Goal: Information Seeking & Learning: Check status

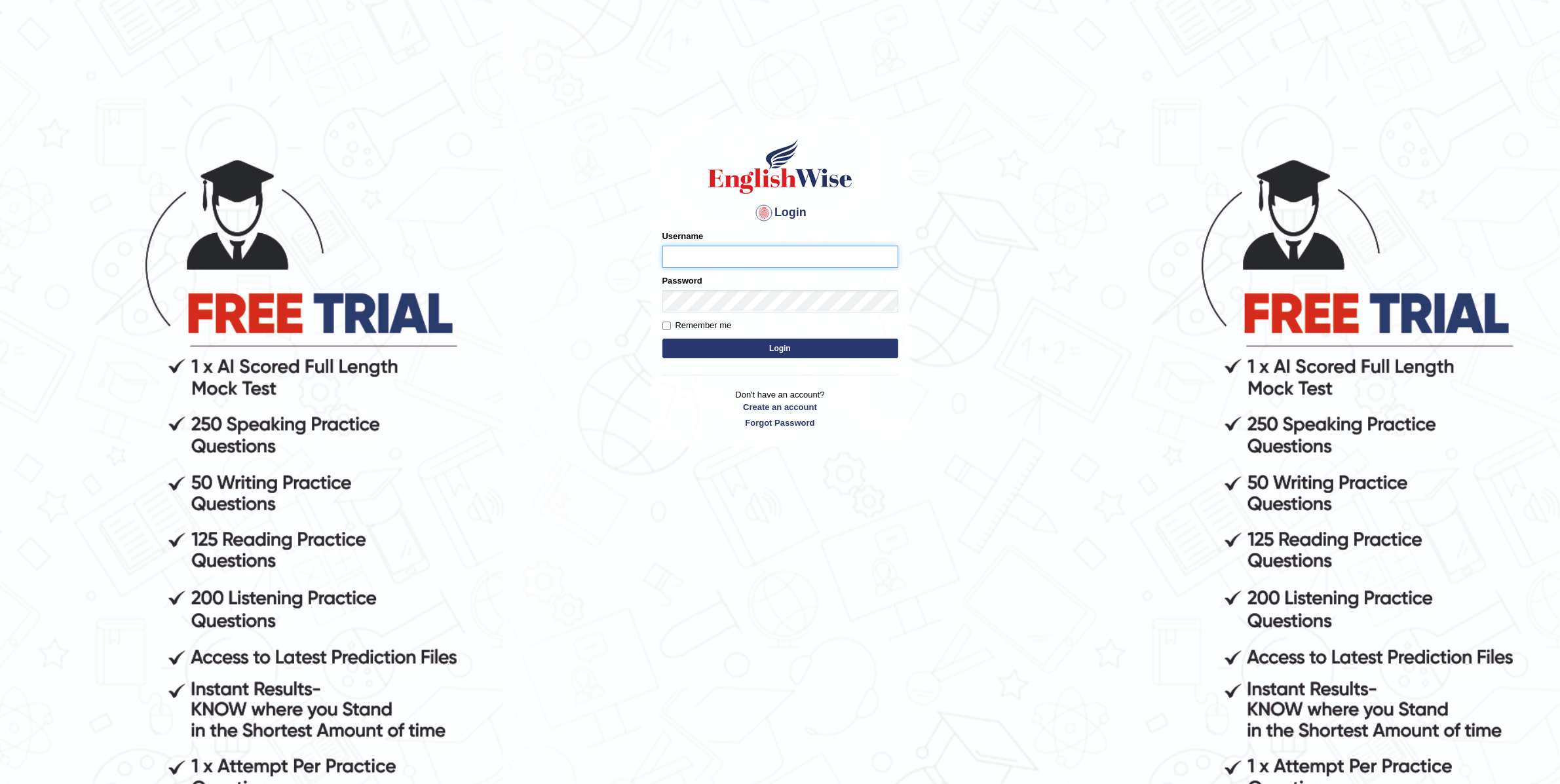
type input "adnanbandey"
click at [744, 352] on button "Login" at bounding box center [780, 348] width 236 height 20
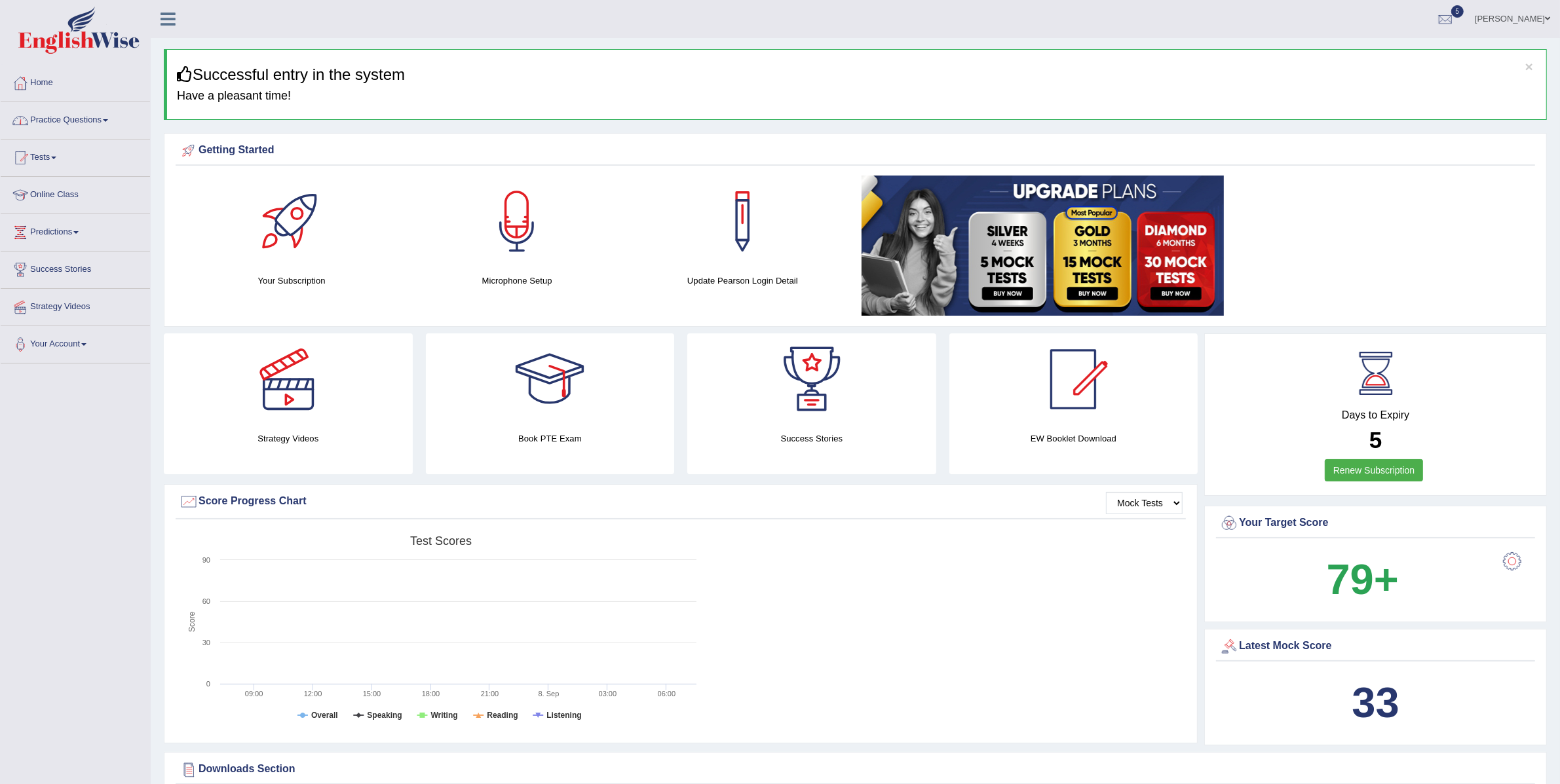
click at [61, 117] on link "Practice Questions" at bounding box center [75, 118] width 150 height 33
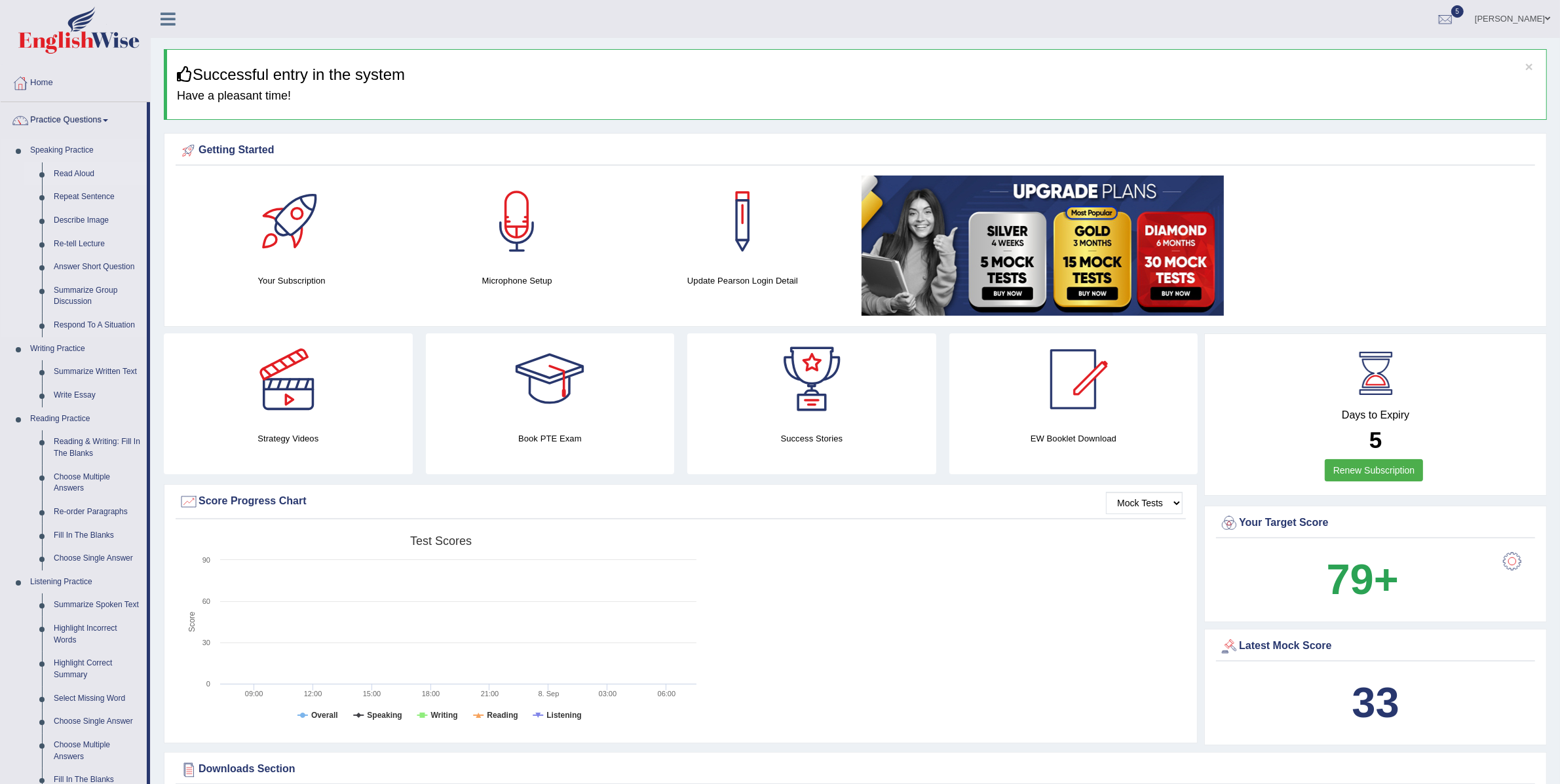
click at [78, 172] on link "Read Aloud" at bounding box center [97, 174] width 99 height 23
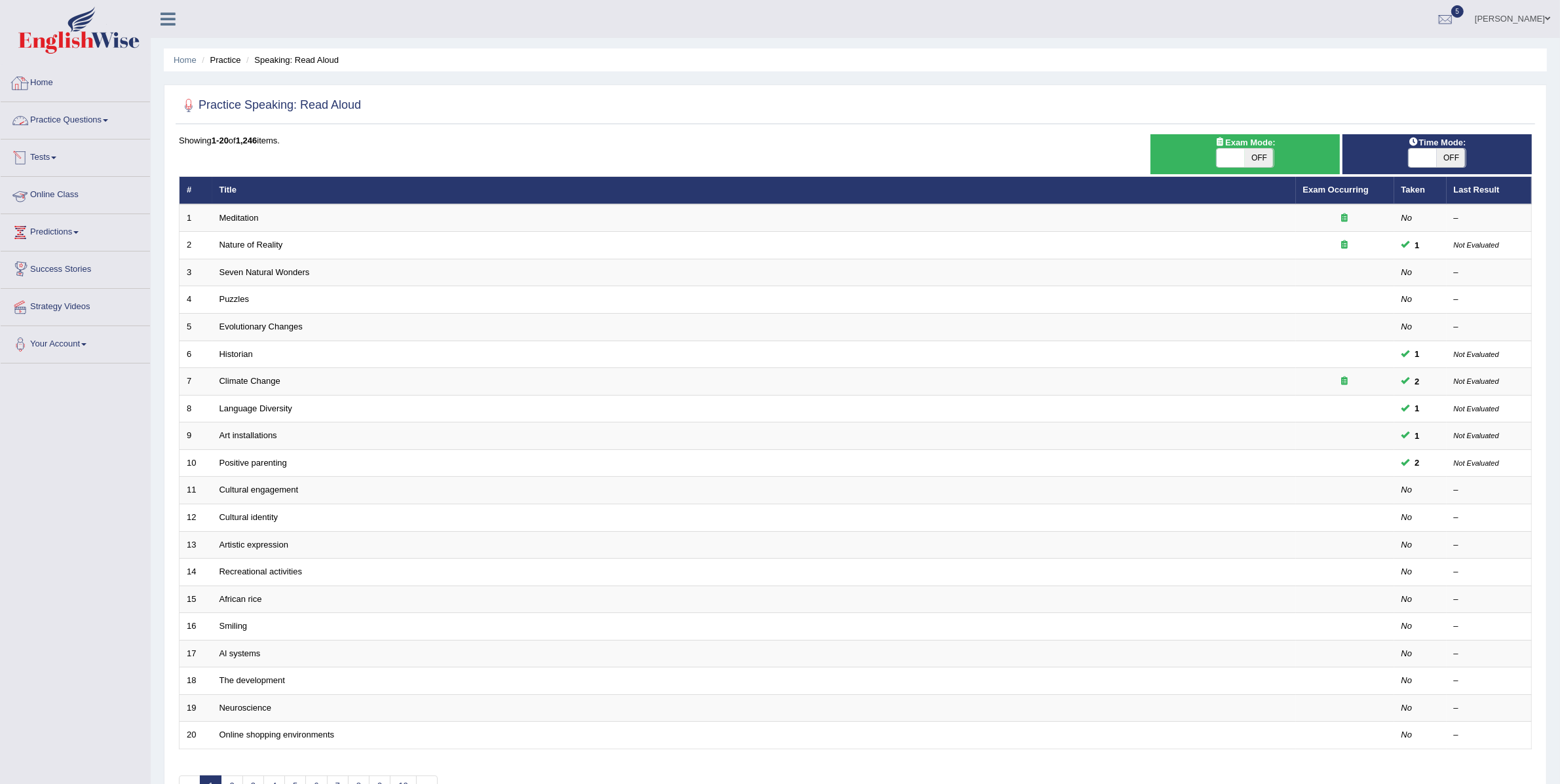
click at [89, 121] on link "Practice Questions" at bounding box center [75, 118] width 150 height 33
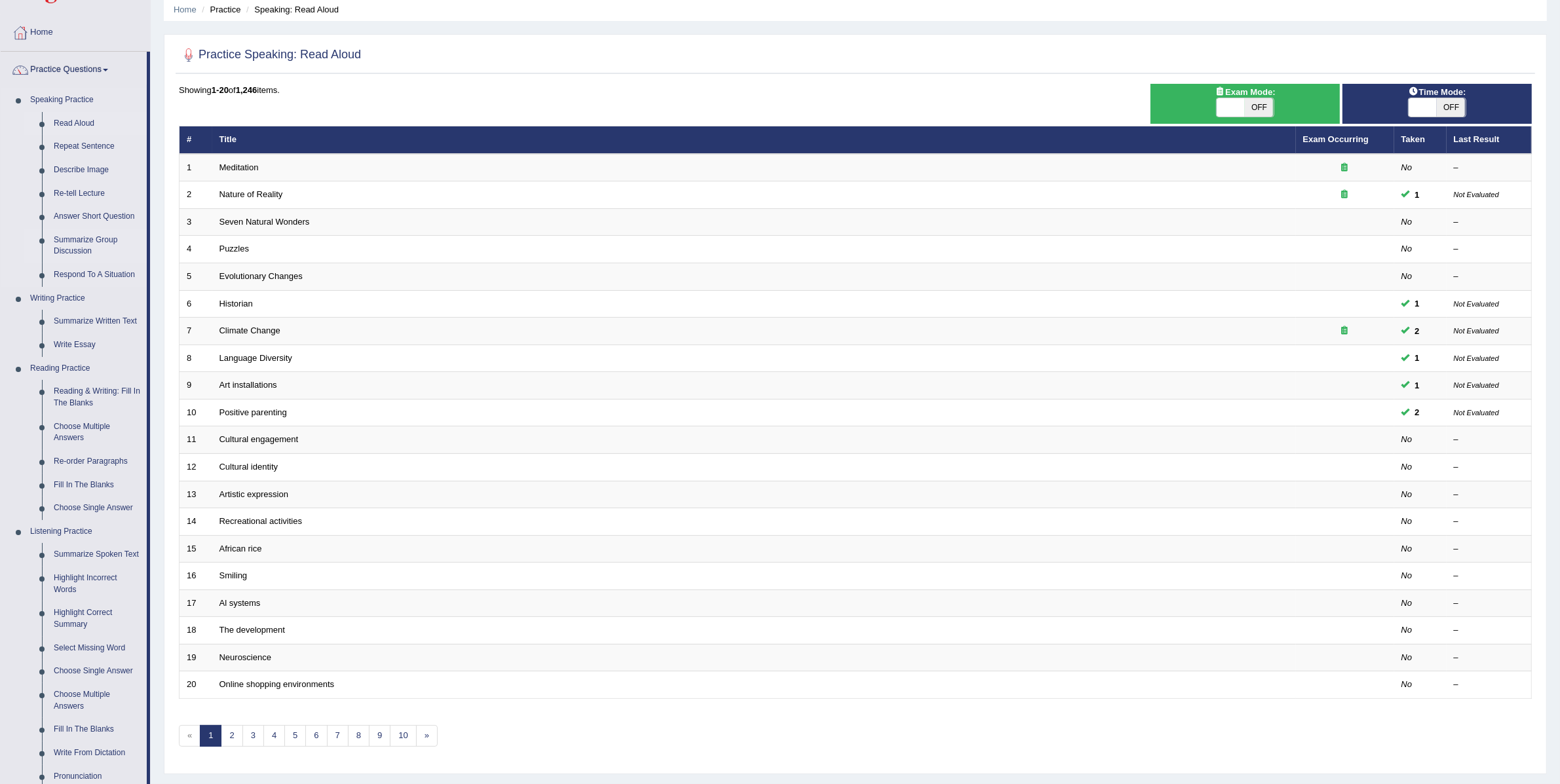
scroll to position [291, 0]
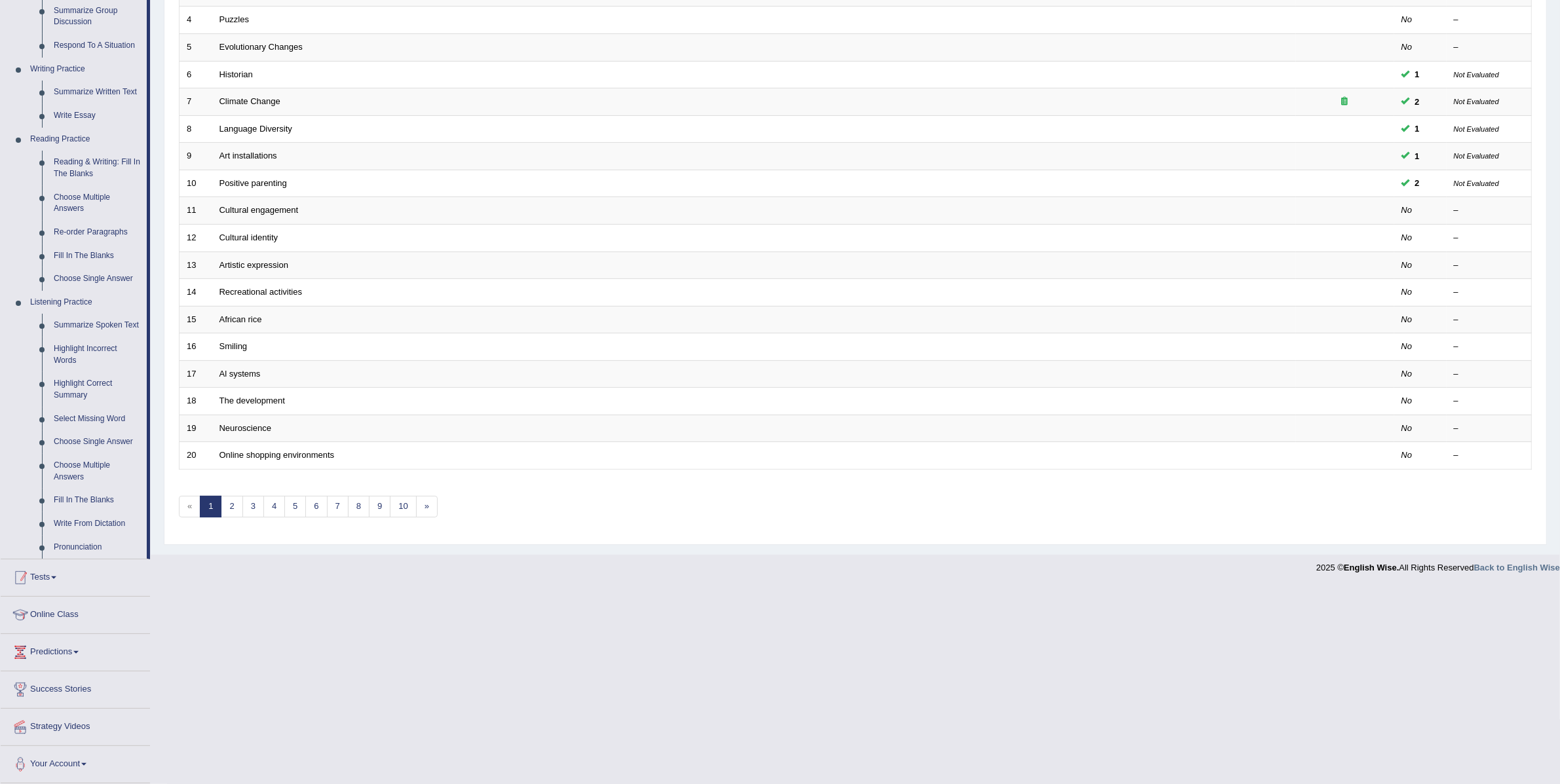
click at [51, 569] on link "Tests" at bounding box center [75, 576] width 150 height 33
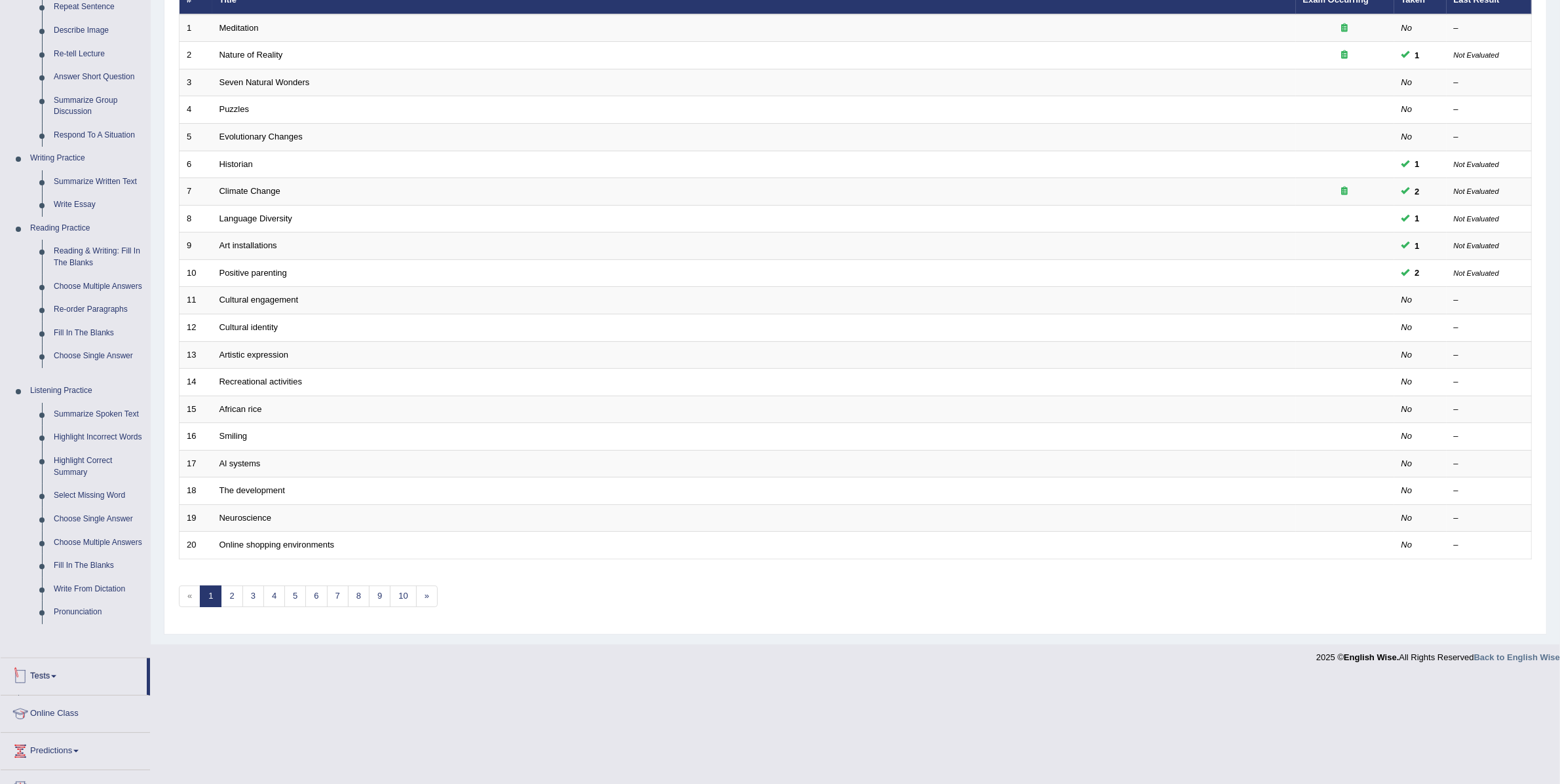
scroll to position [86, 0]
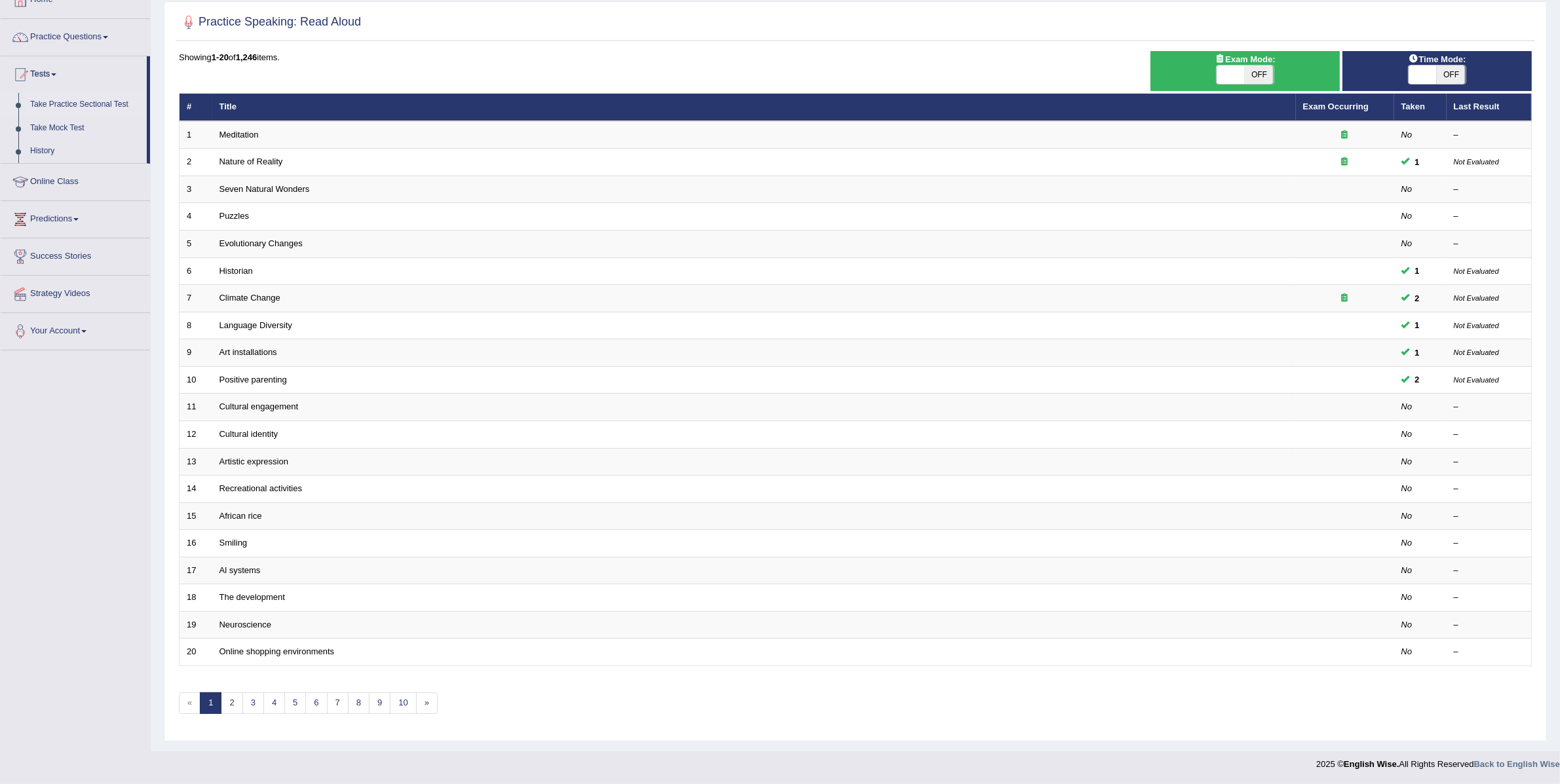
click at [61, 101] on link "Take Practice Sectional Test" at bounding box center [85, 105] width 122 height 23
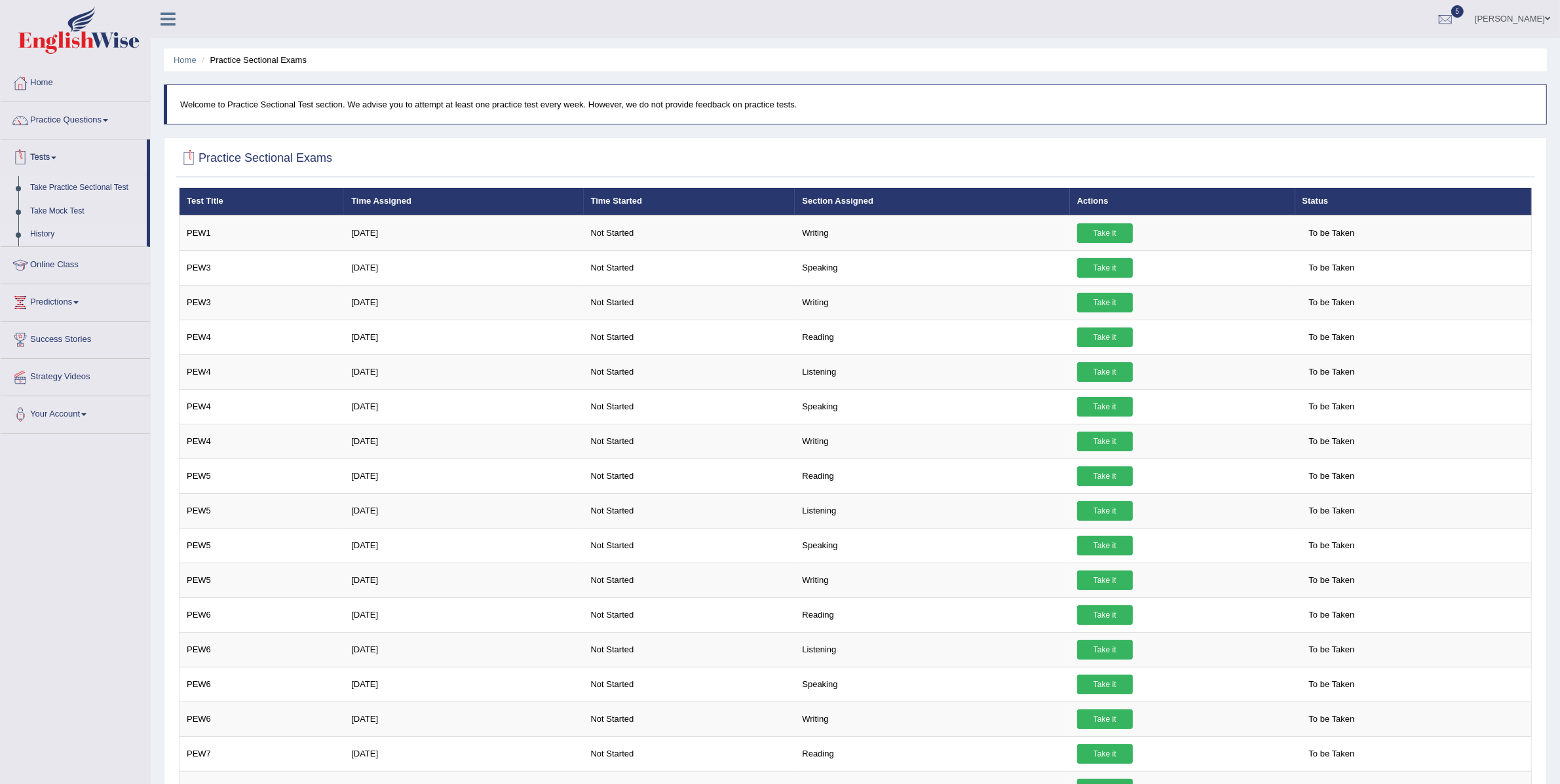
click at [42, 236] on link "History" at bounding box center [85, 234] width 122 height 23
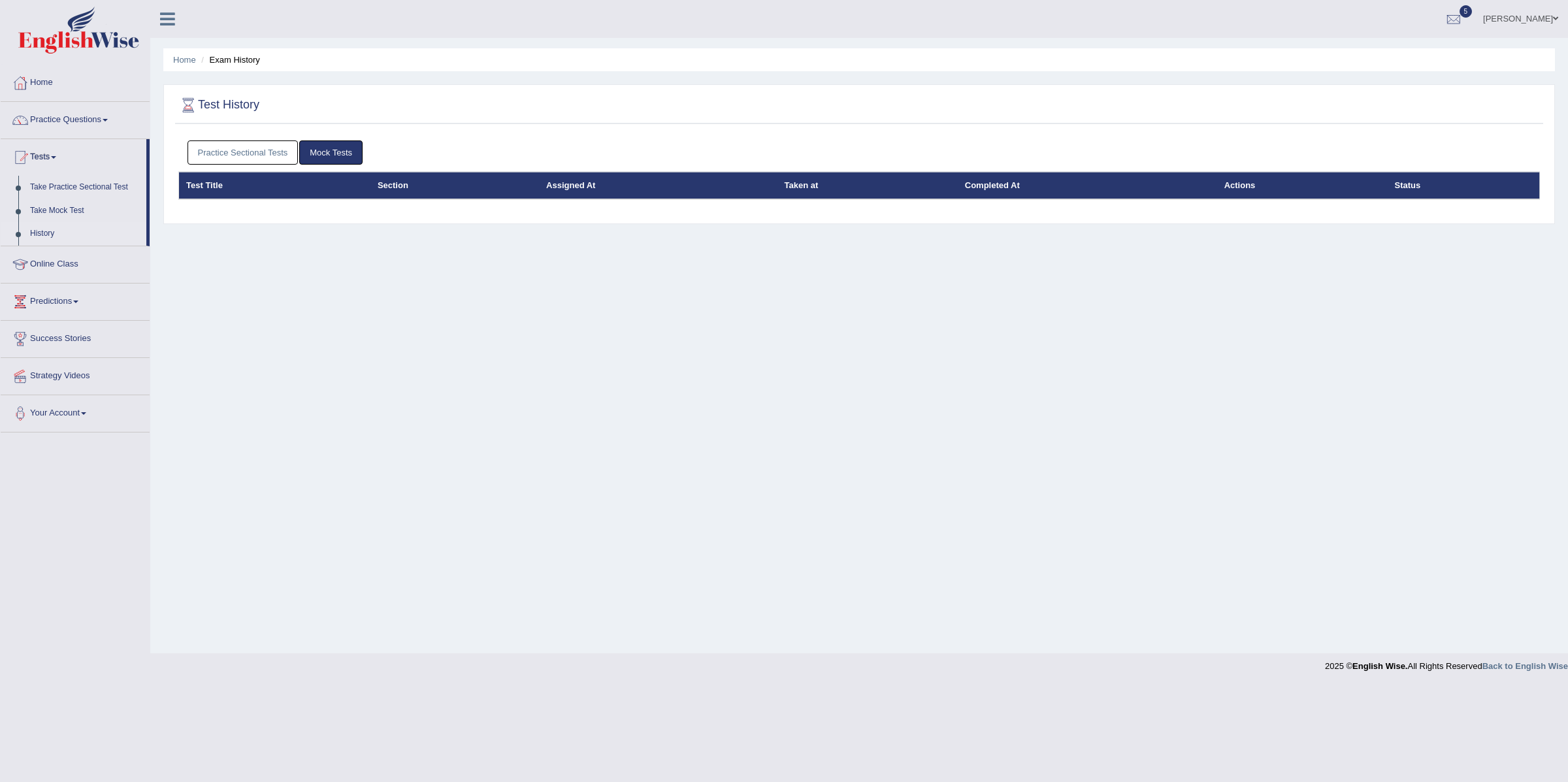
click at [241, 149] on link "Practice Sectional Tests" at bounding box center [243, 152] width 111 height 24
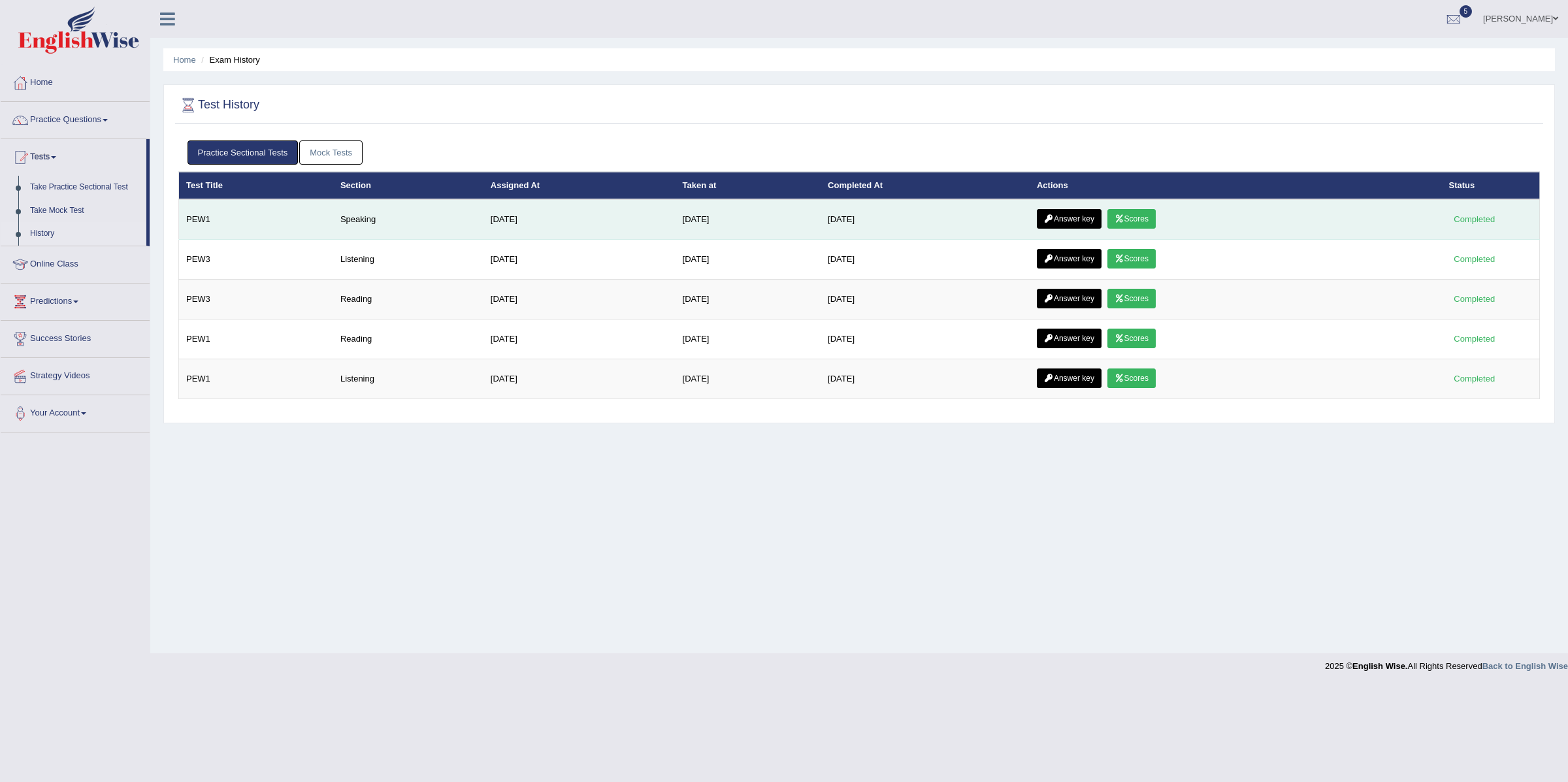
click at [1140, 220] on link "Scores" at bounding box center [1132, 219] width 48 height 20
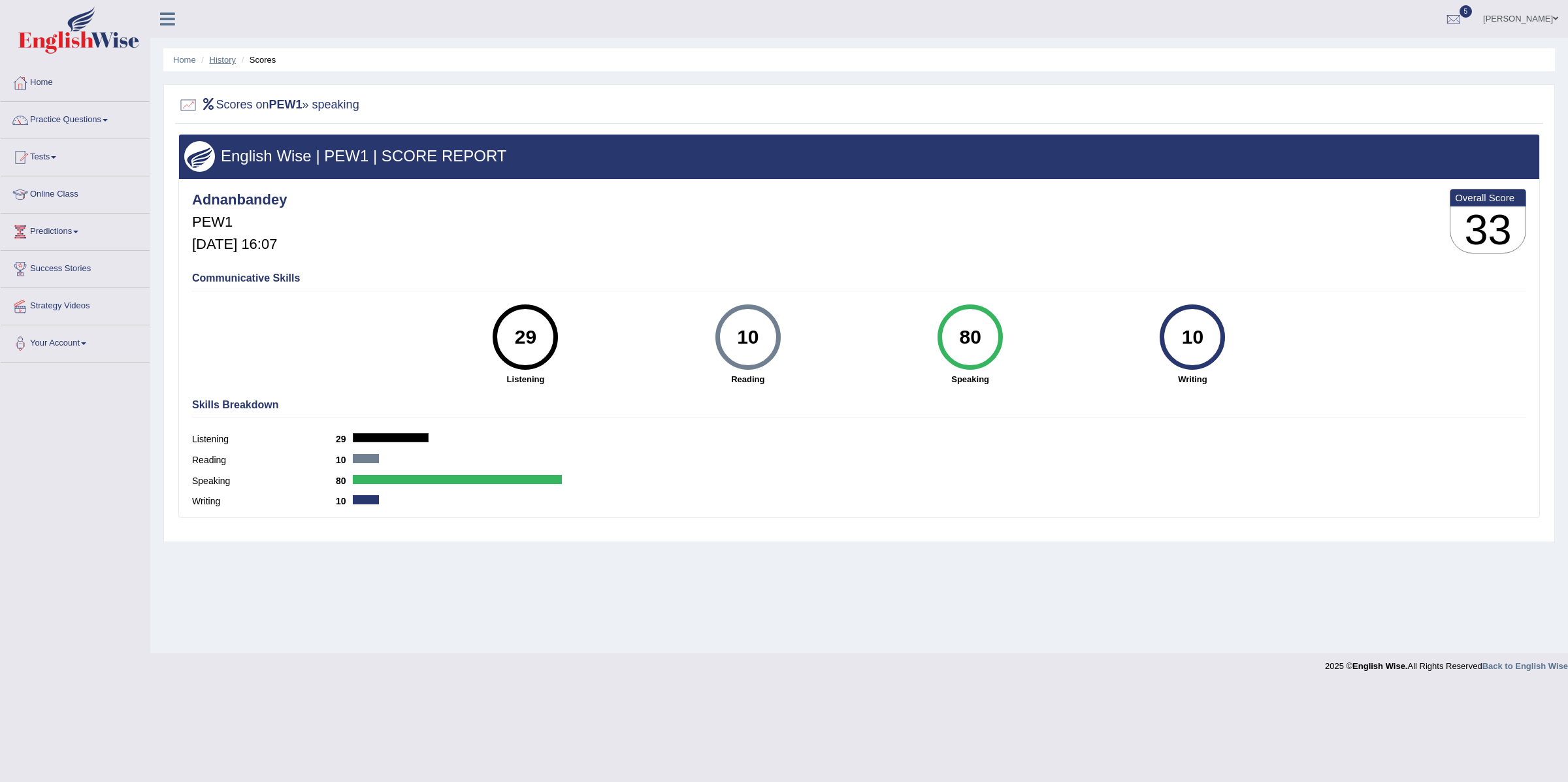
click at [229, 62] on link "History" at bounding box center [222, 59] width 26 height 10
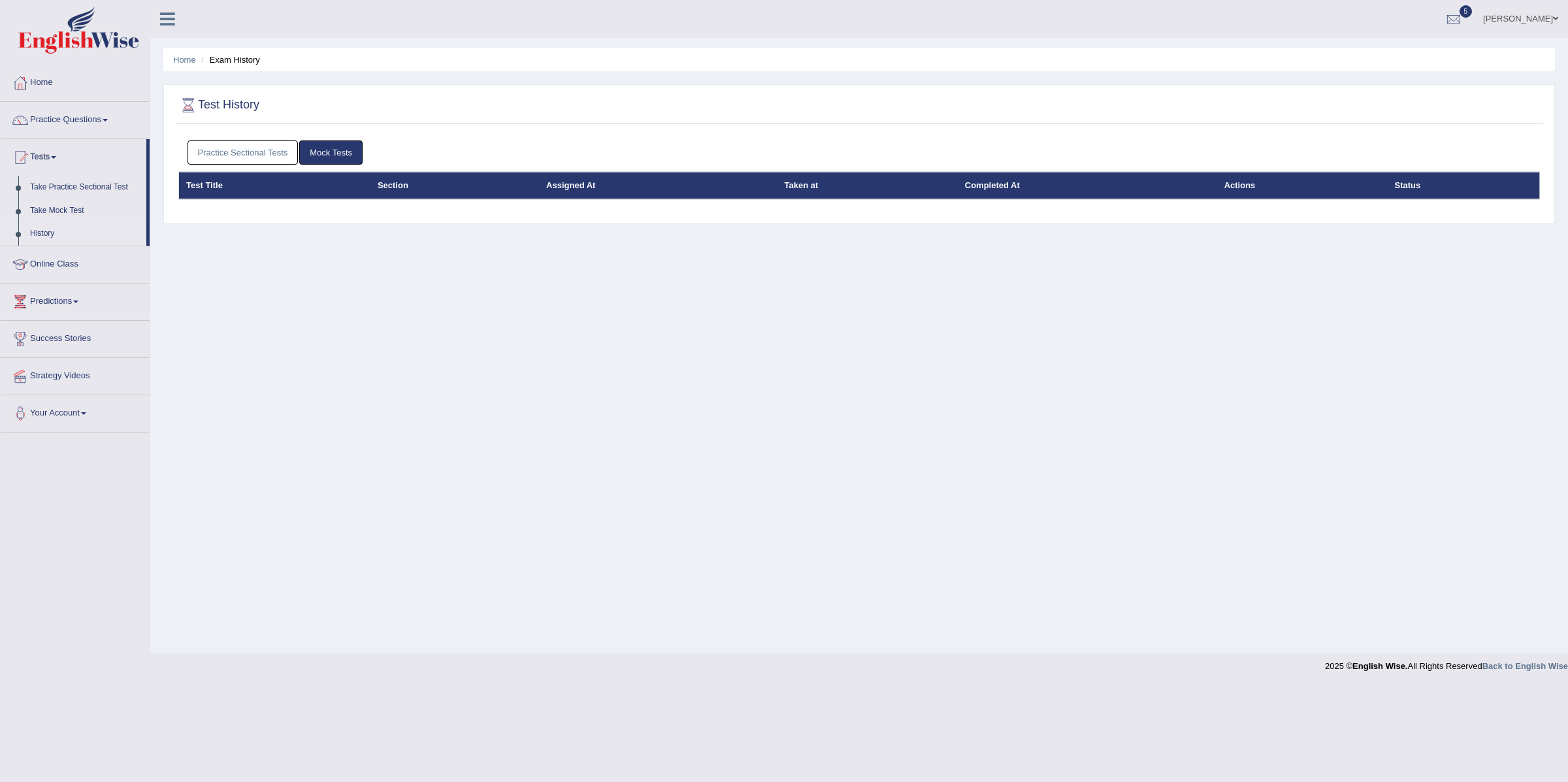
click at [259, 159] on link "Practice Sectional Tests" at bounding box center [243, 152] width 111 height 24
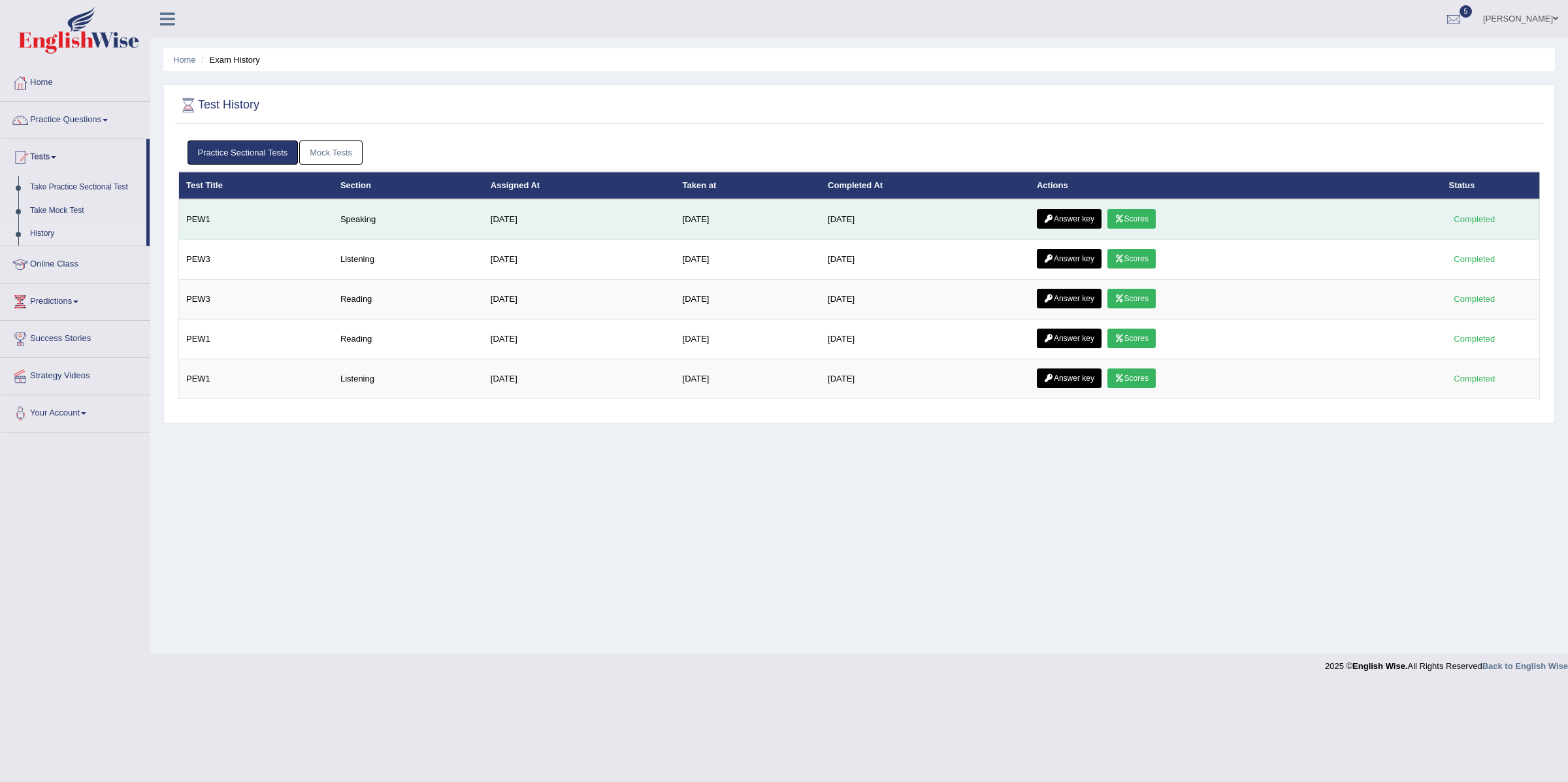
click at [1065, 224] on link "Answer key" at bounding box center [1069, 219] width 65 height 20
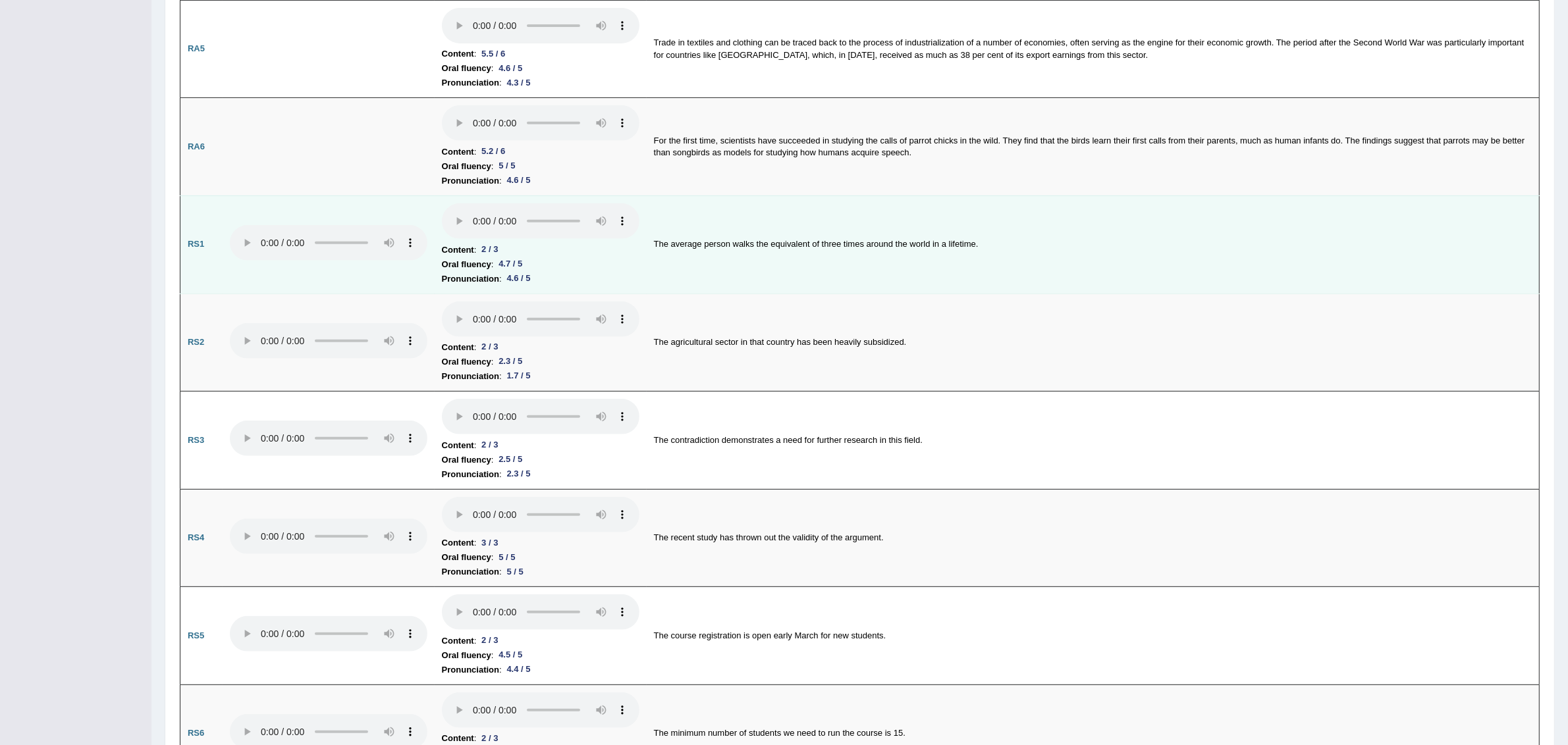
scroll to position [675, 0]
drag, startPoint x: 506, startPoint y: 258, endPoint x: 537, endPoint y: 261, distance: 31.1
click at [537, 261] on li "Oral fluency : 4.7 / 5" at bounding box center [540, 261] width 198 height 14
click at [573, 264] on li "Oral fluency : 4.7 / 5" at bounding box center [540, 261] width 198 height 14
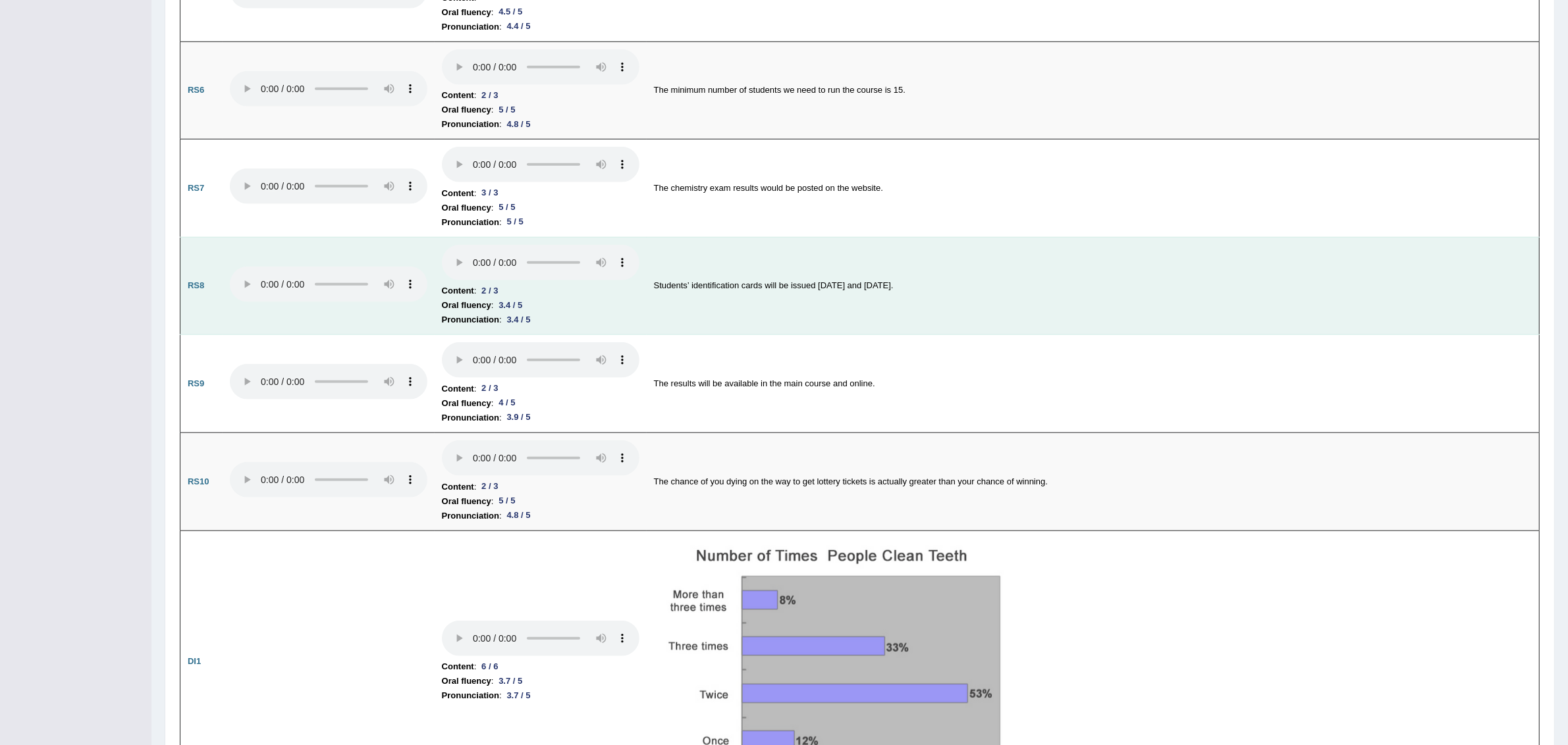
scroll to position [1344, 0]
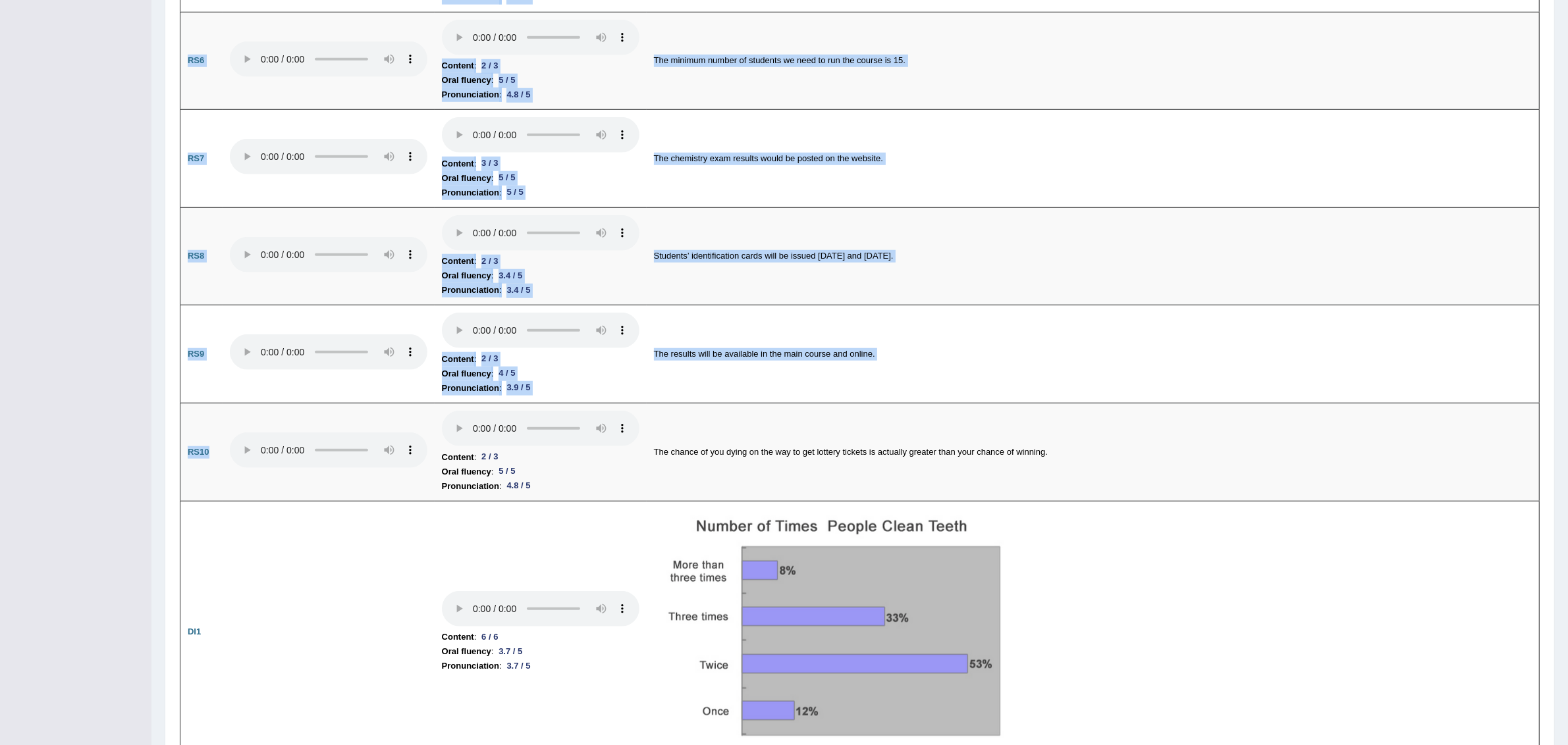
drag, startPoint x: 209, startPoint y: 448, endPoint x: 176, endPoint y: 287, distance: 164.3
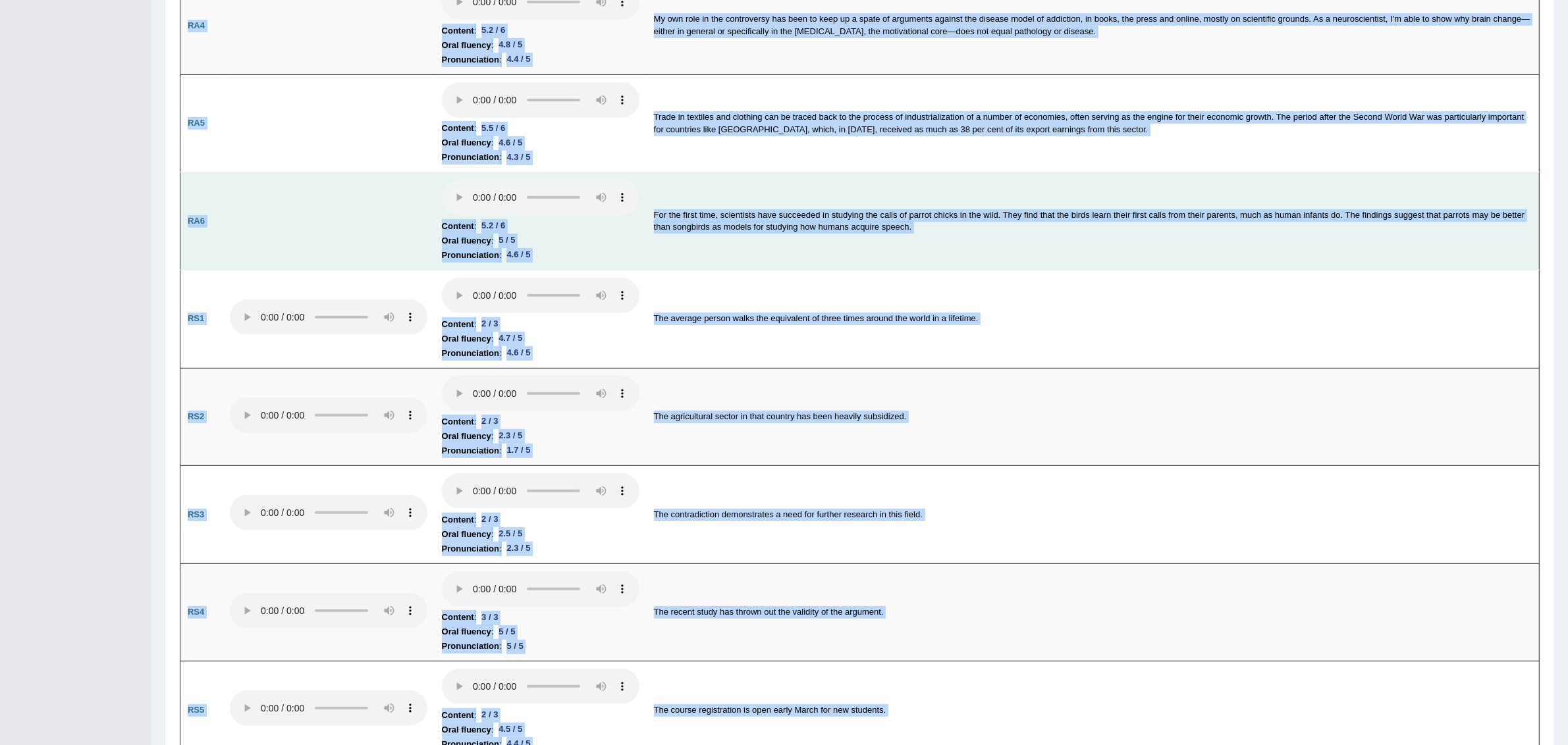
scroll to position [576, 0]
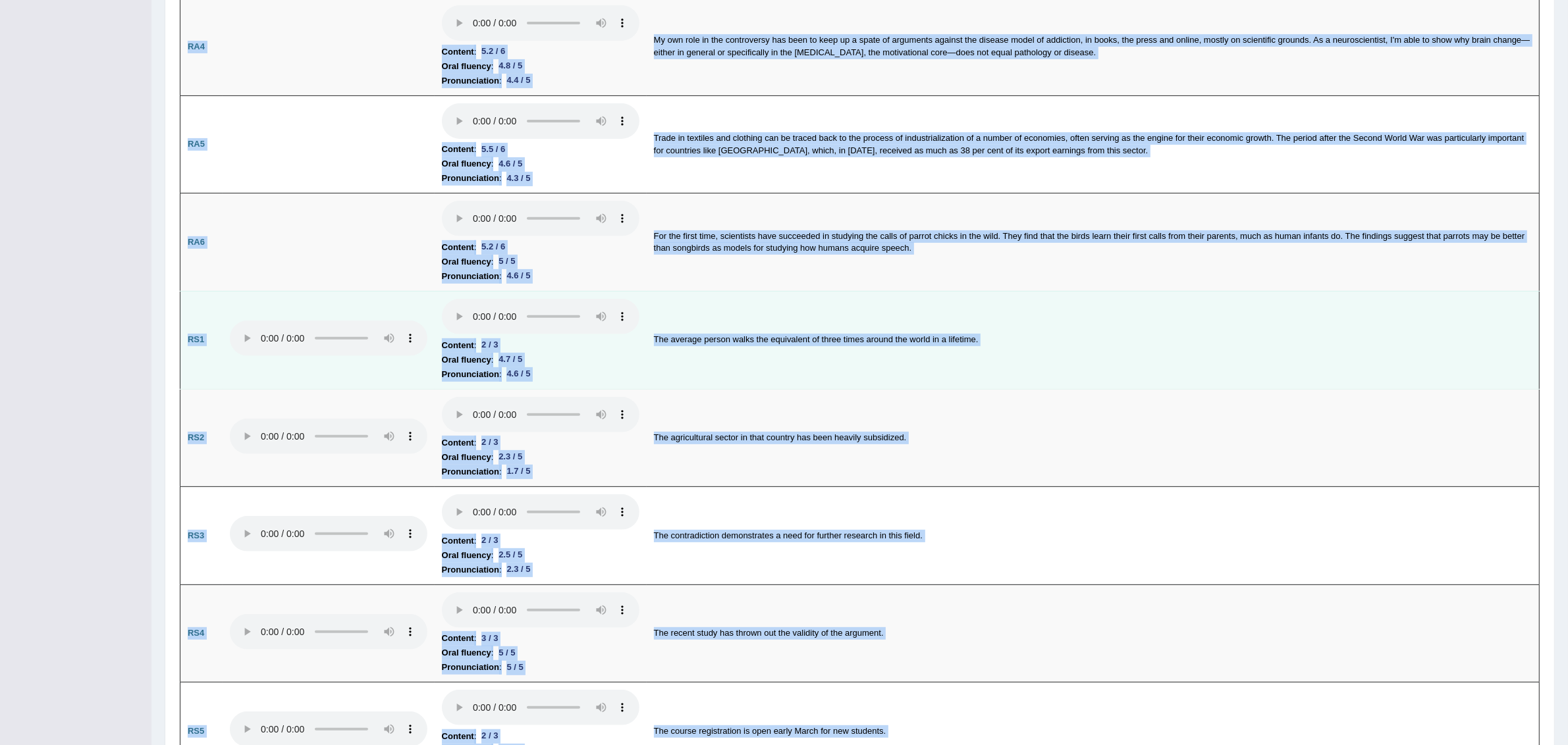
click at [183, 339] on td "RS1" at bounding box center [202, 340] width 43 height 98
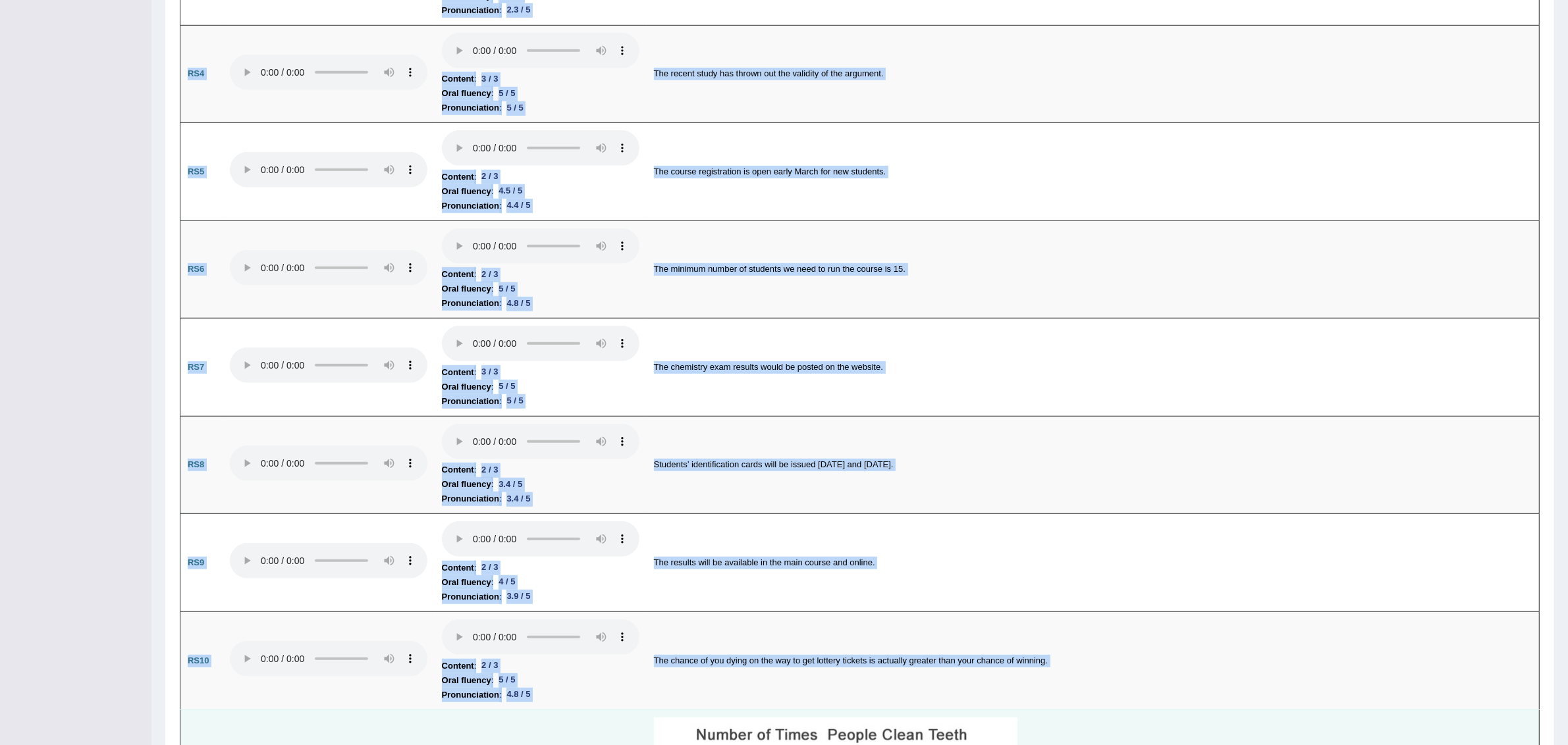
scroll to position [1229, 0]
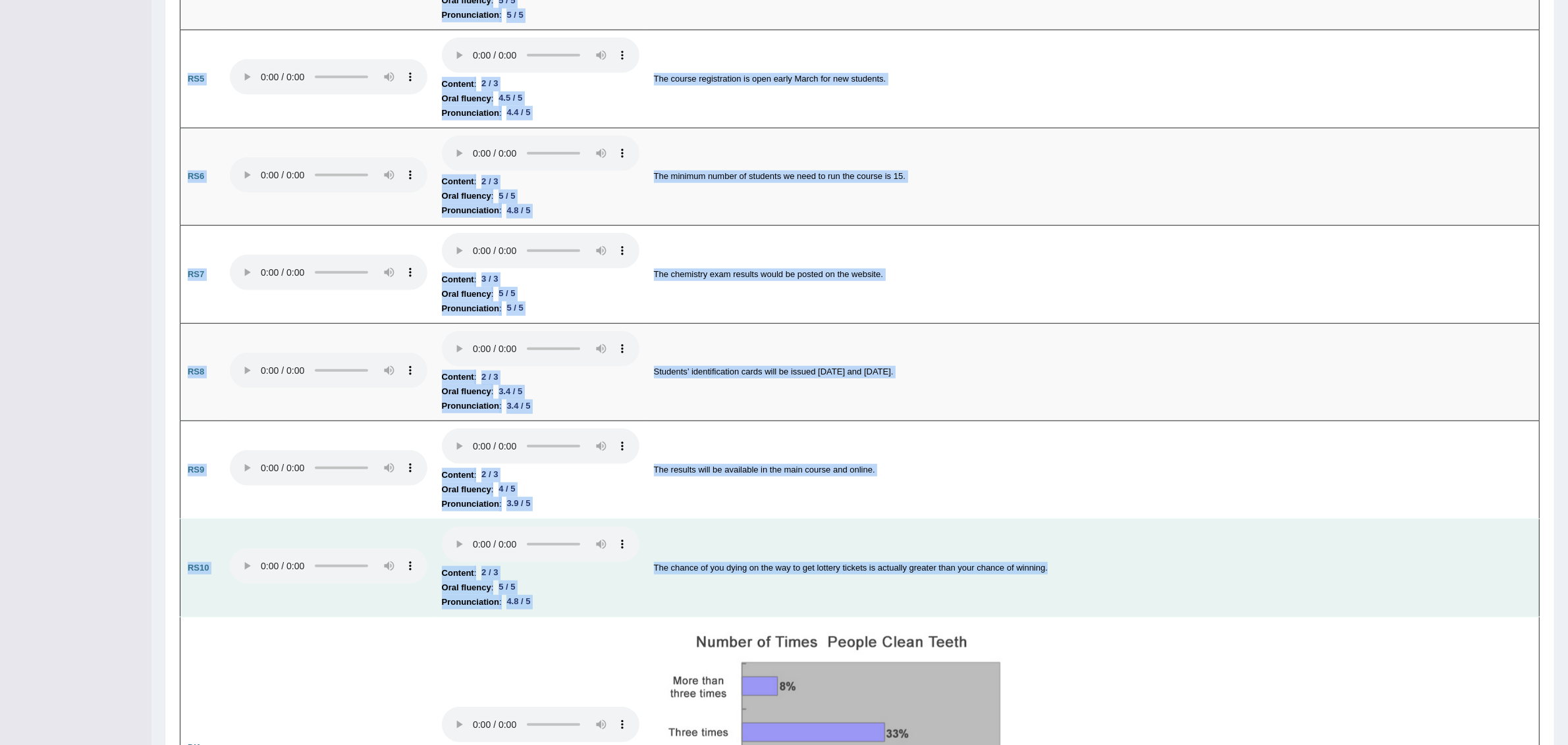
drag, startPoint x: 186, startPoint y: 339, endPoint x: 1047, endPoint y: 574, distance: 892.5
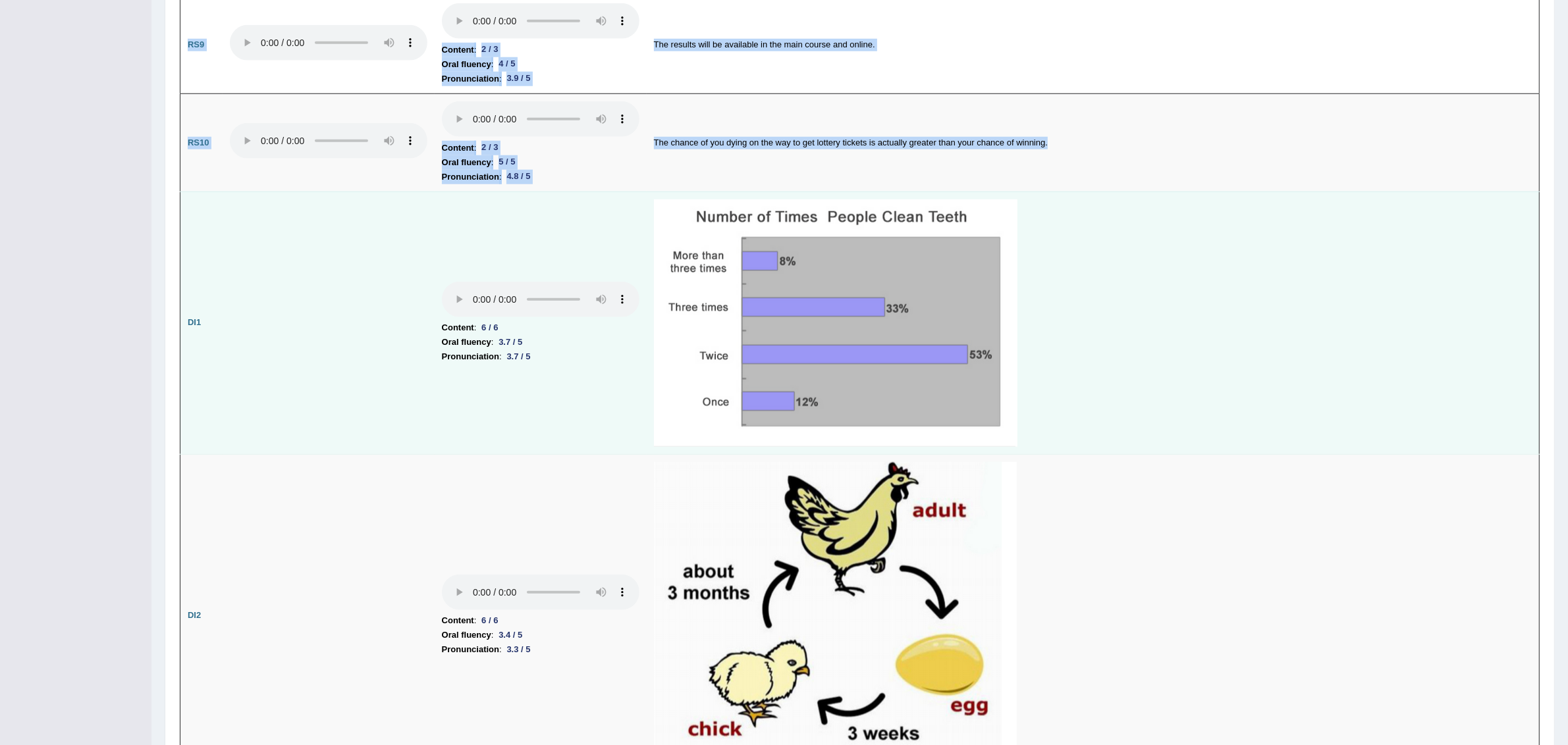
scroll to position [1673, 0]
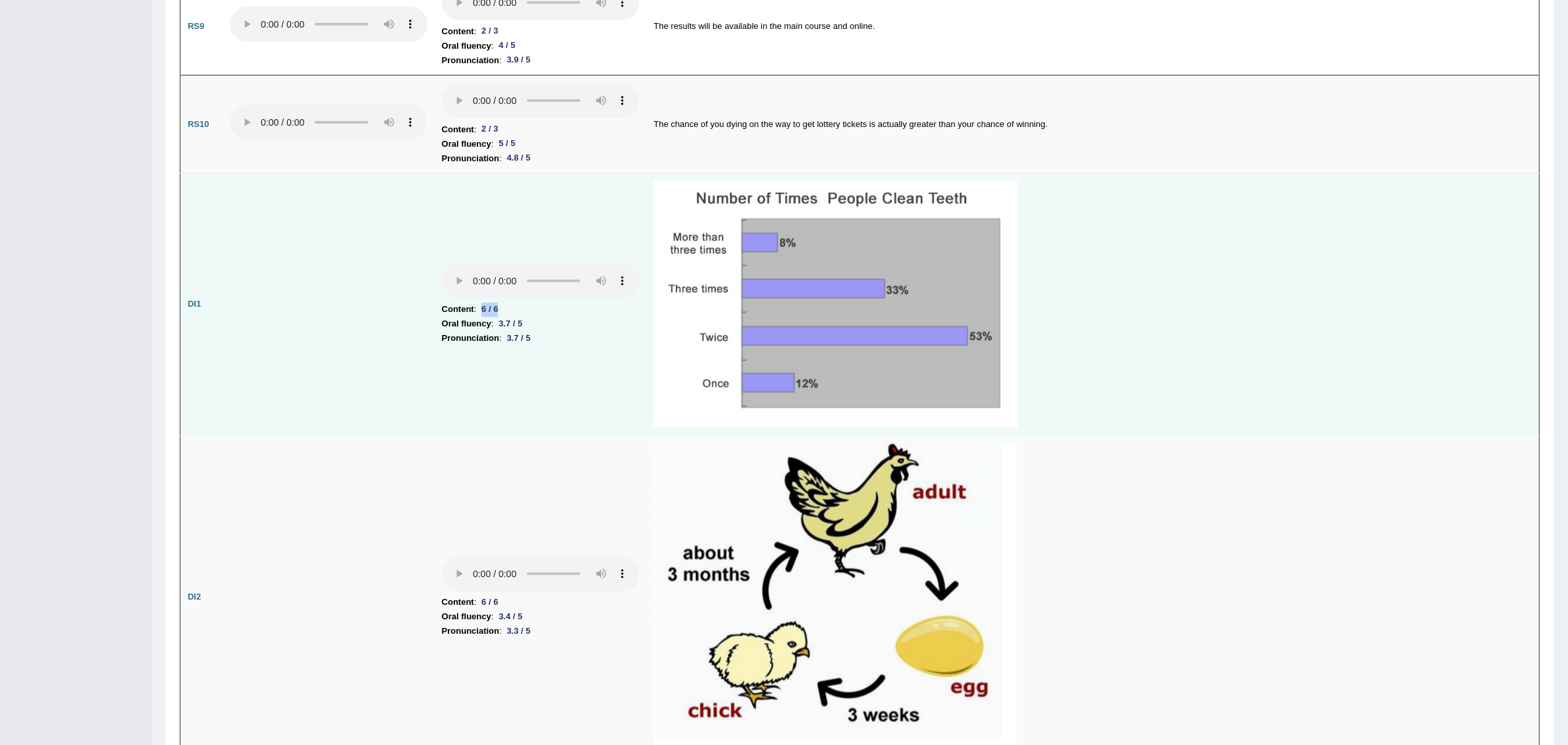
drag, startPoint x: 503, startPoint y: 304, endPoint x: 439, endPoint y: 303, distance: 64.0
click at [439, 303] on td "Content : 6 / 6 Oral fluency : 3.7 / 5 Pronunciation : 3.7 / 5" at bounding box center [540, 305] width 212 height 263
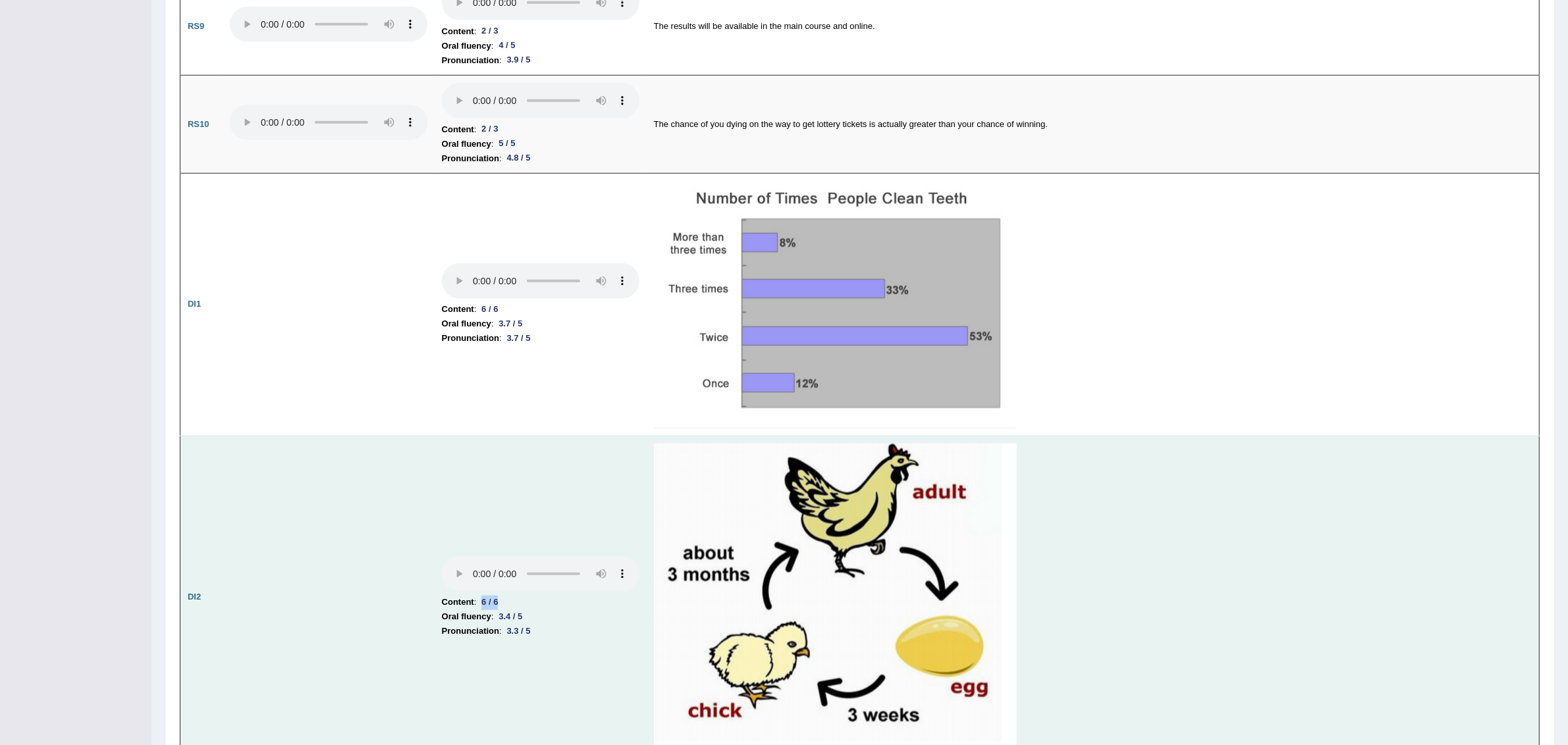
drag, startPoint x: 504, startPoint y: 596, endPoint x: 439, endPoint y: 599, distance: 65.1
click at [439, 599] on td "Content : 6 / 6 Oral fluency : 3.4 / 5 Pronunciation : 3.3 / 5" at bounding box center [540, 597] width 212 height 323
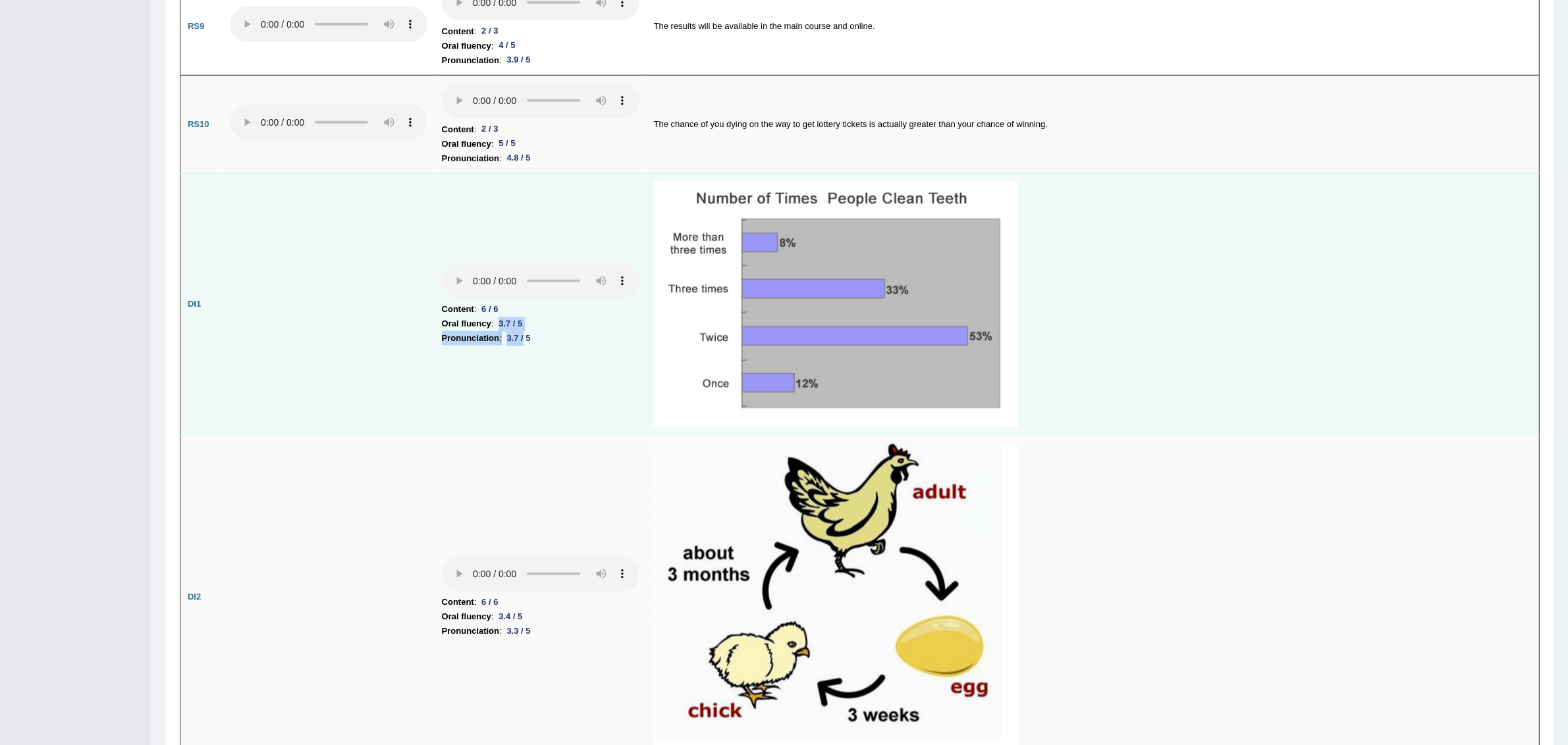
drag, startPoint x: 434, startPoint y: 321, endPoint x: 525, endPoint y: 334, distance: 91.9
click at [525, 334] on td "Content : 6 / 6 Oral fluency : 3.7 / 5 Pronunciation : 3.7 / 5" at bounding box center [540, 305] width 212 height 263
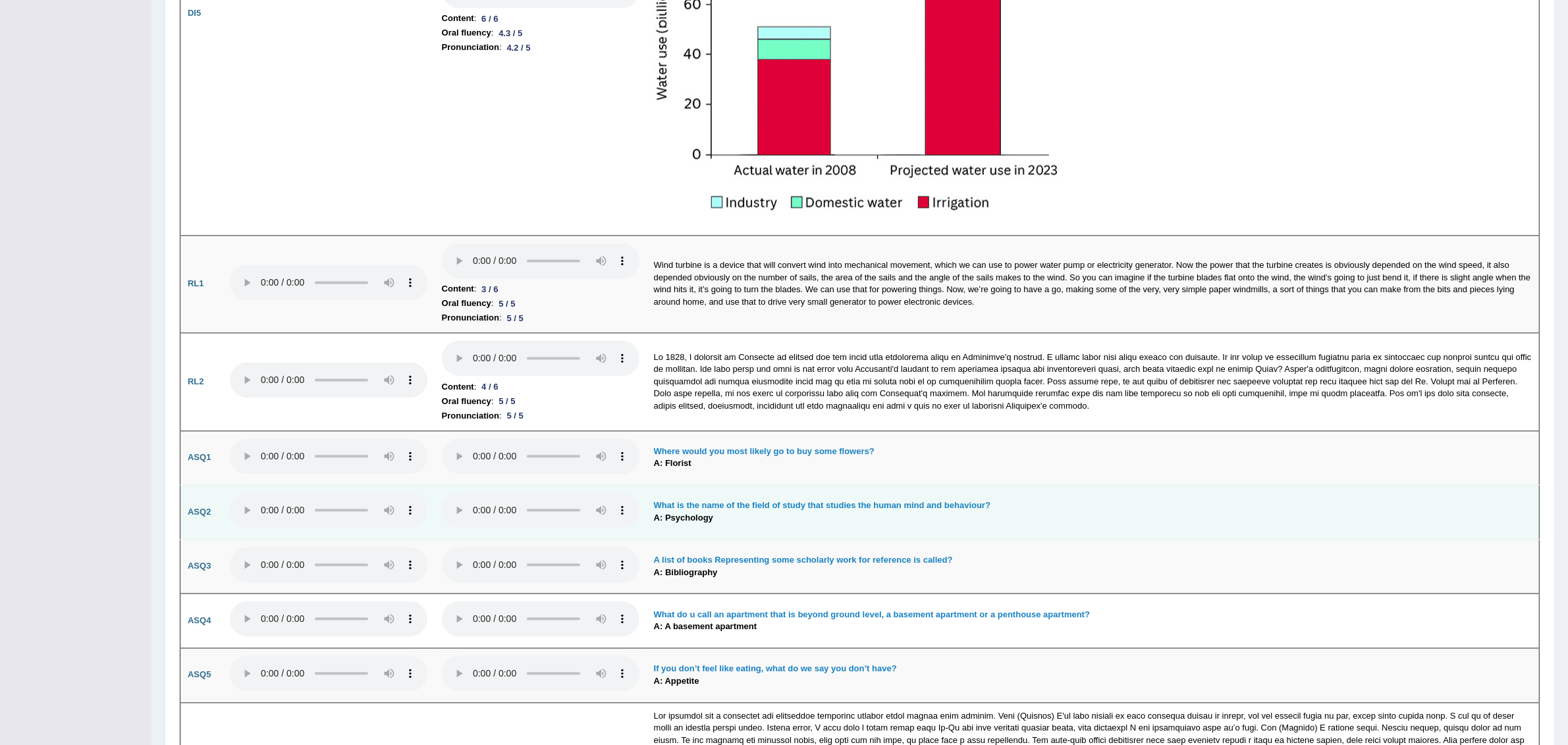
scroll to position [3485, 0]
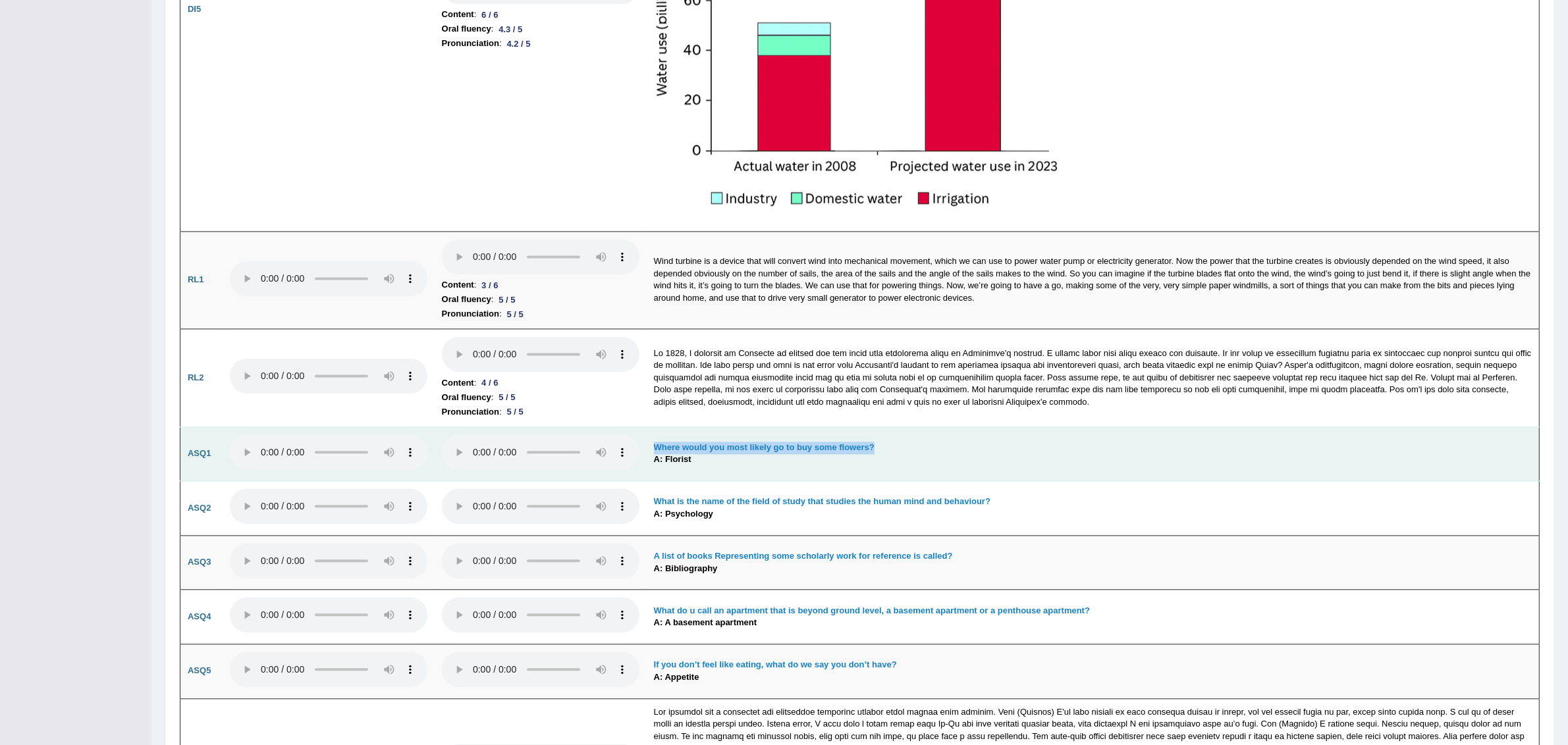
drag, startPoint x: 650, startPoint y: 440, endPoint x: 876, endPoint y: 440, distance: 226.0
click at [876, 440] on td "Where would you most likely go to buy some flowers? A: Florist" at bounding box center [1093, 454] width 893 height 54
drag, startPoint x: 701, startPoint y: 454, endPoint x: 642, endPoint y: 449, distance: 59.2
click at [642, 449] on tr "ASQ1 Where would you most likely go to buy some flowers? A: Florist" at bounding box center [860, 454] width 1359 height 54
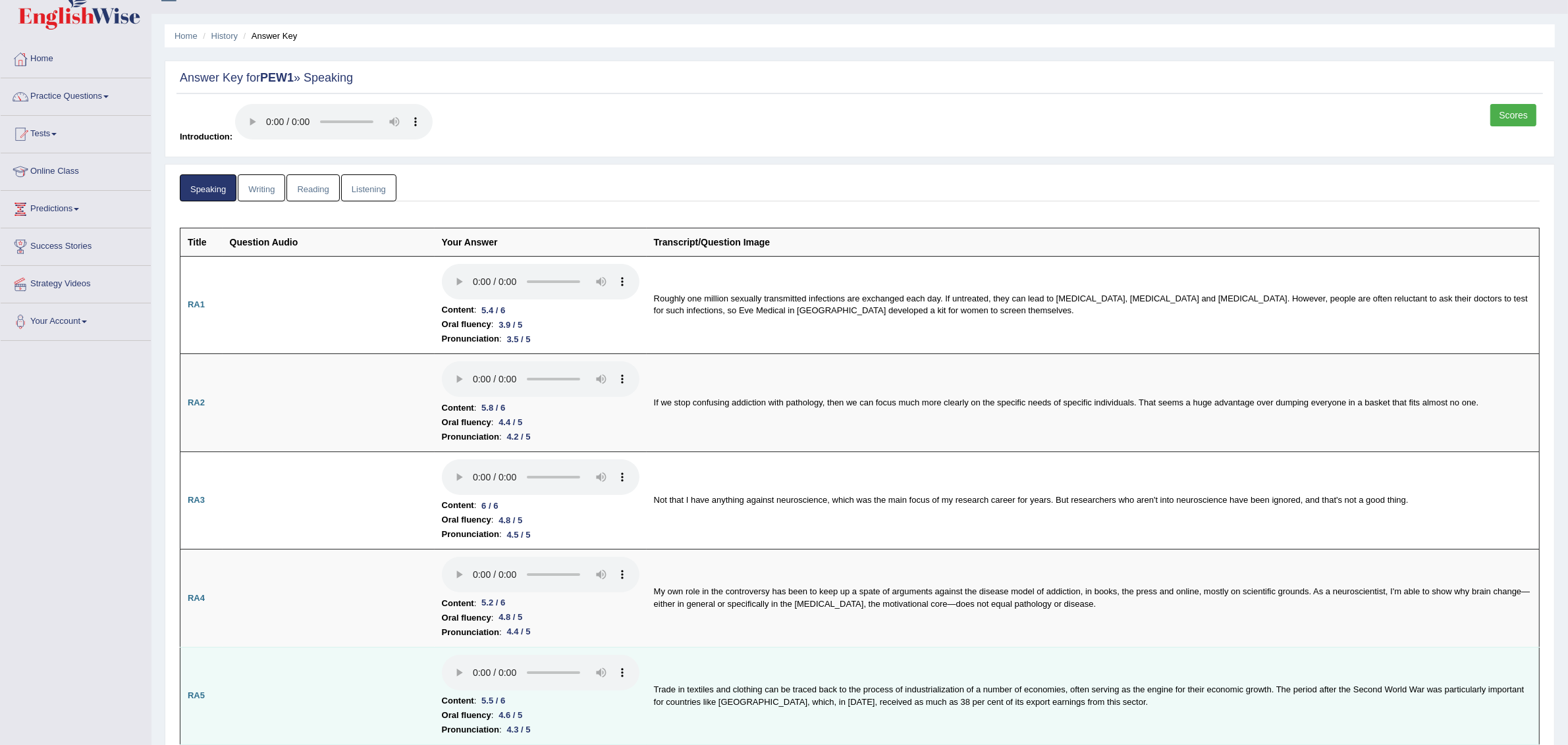
scroll to position [0, 0]
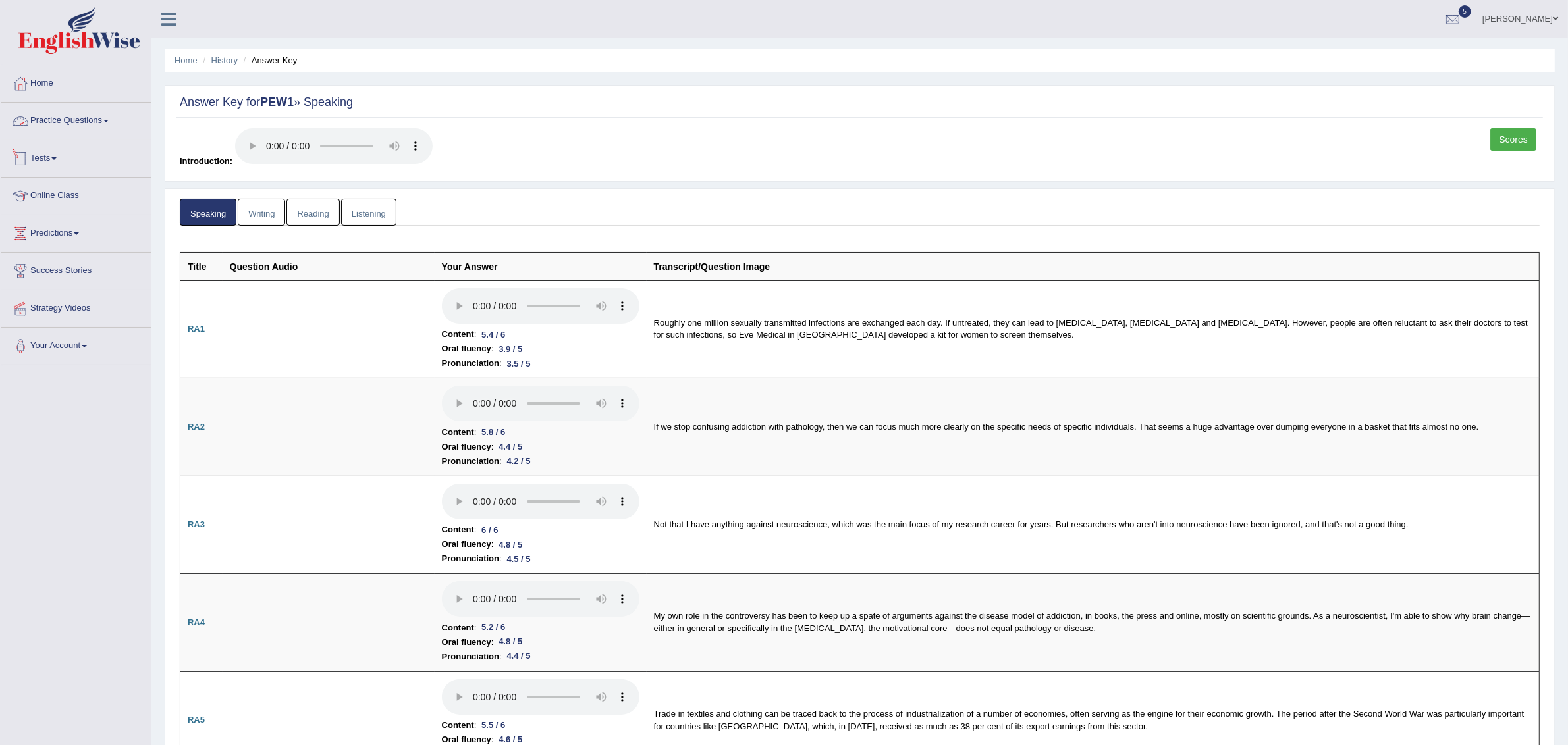
click at [78, 118] on link "Practice Questions" at bounding box center [76, 119] width 150 height 33
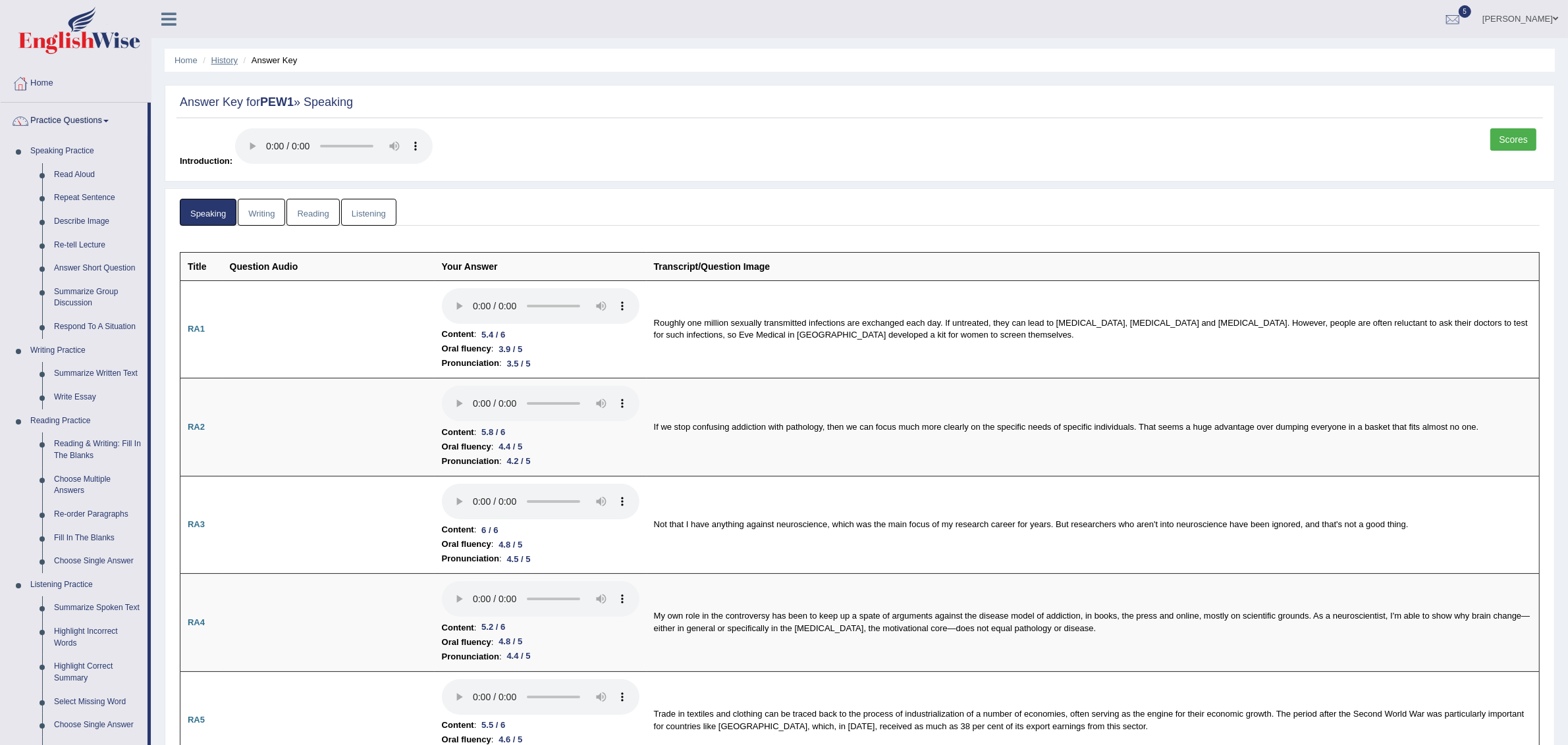
click at [226, 61] on link "History" at bounding box center [224, 60] width 26 height 10
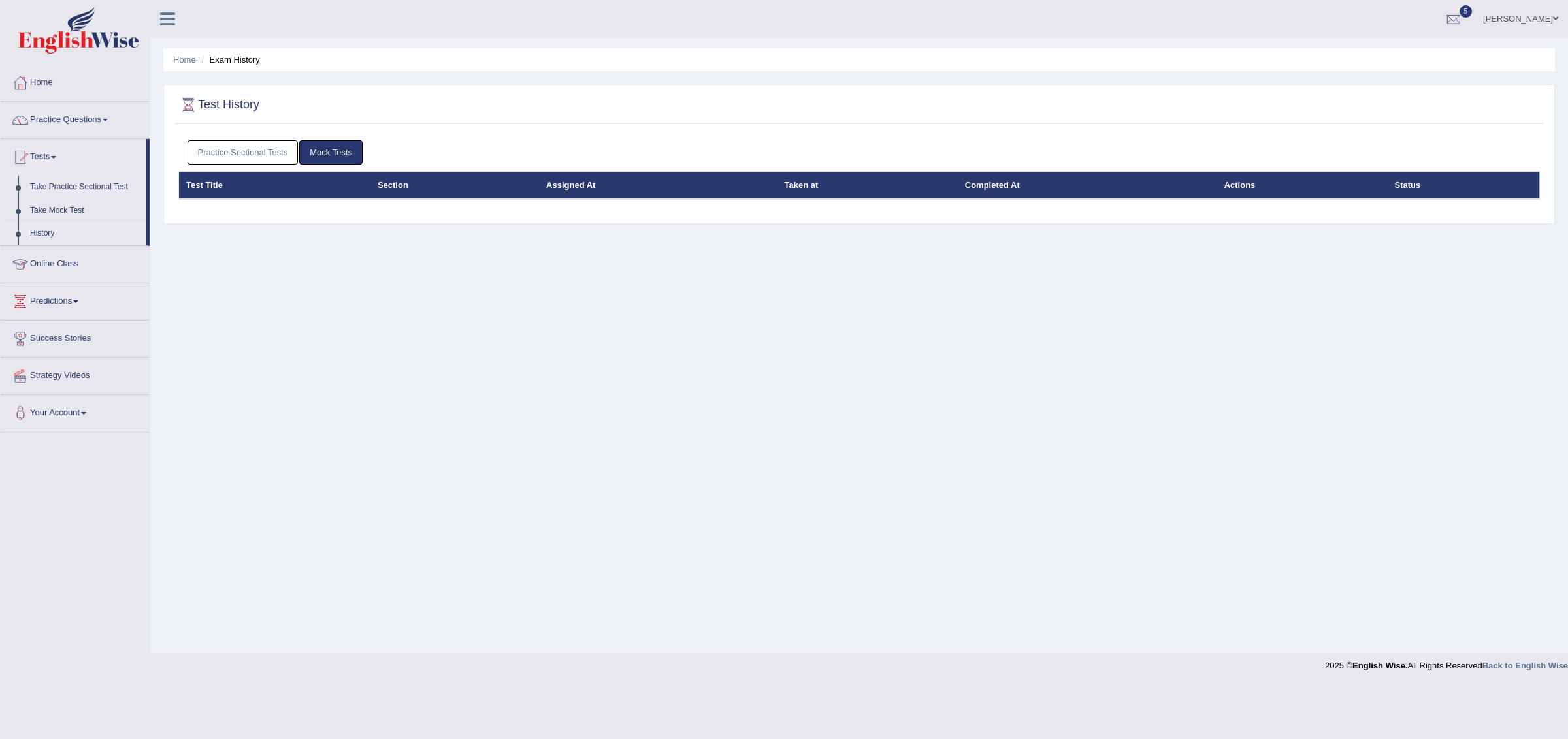
click at [269, 159] on link "Practice Sectional Tests" at bounding box center [243, 152] width 111 height 24
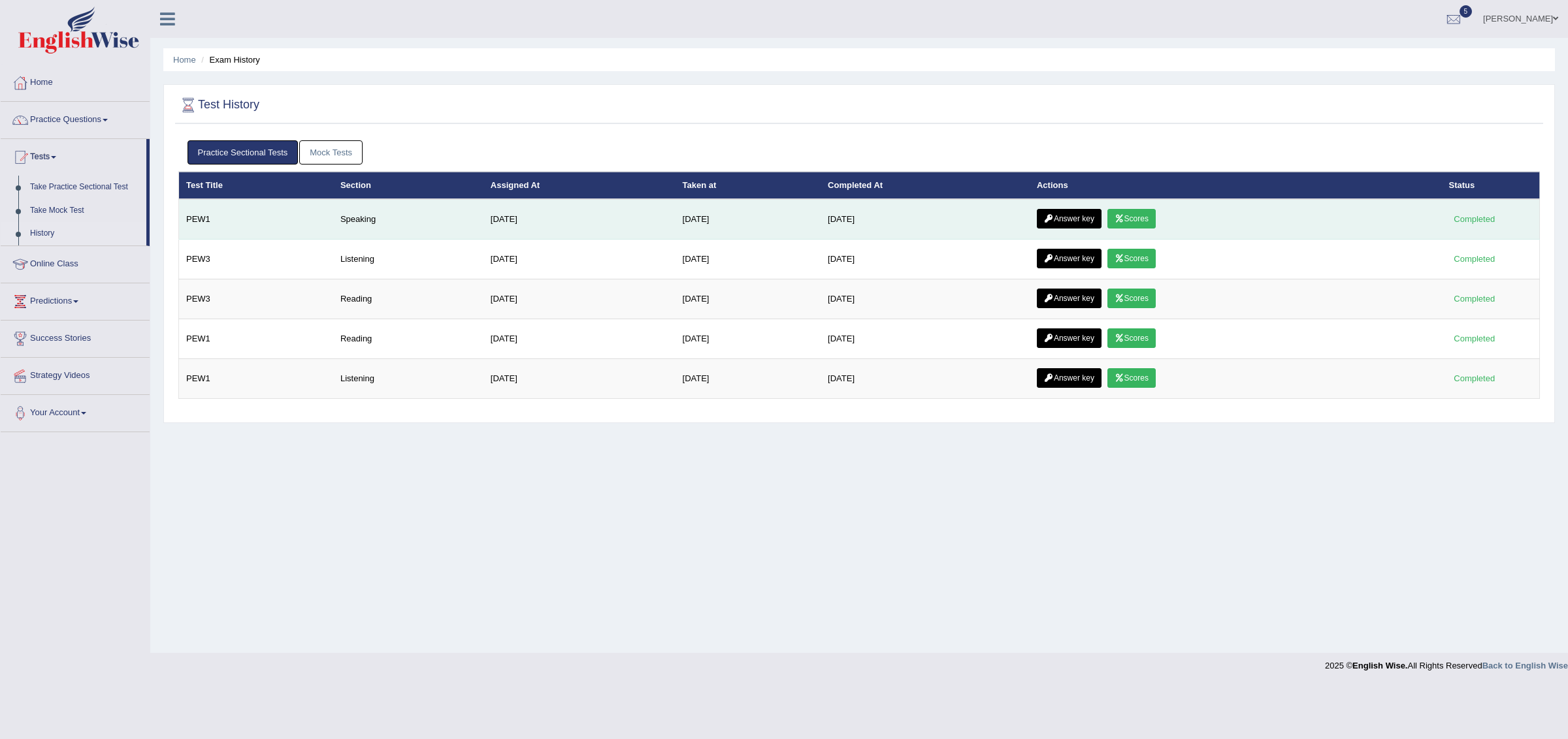
click at [1125, 216] on icon at bounding box center [1119, 219] width 10 height 8
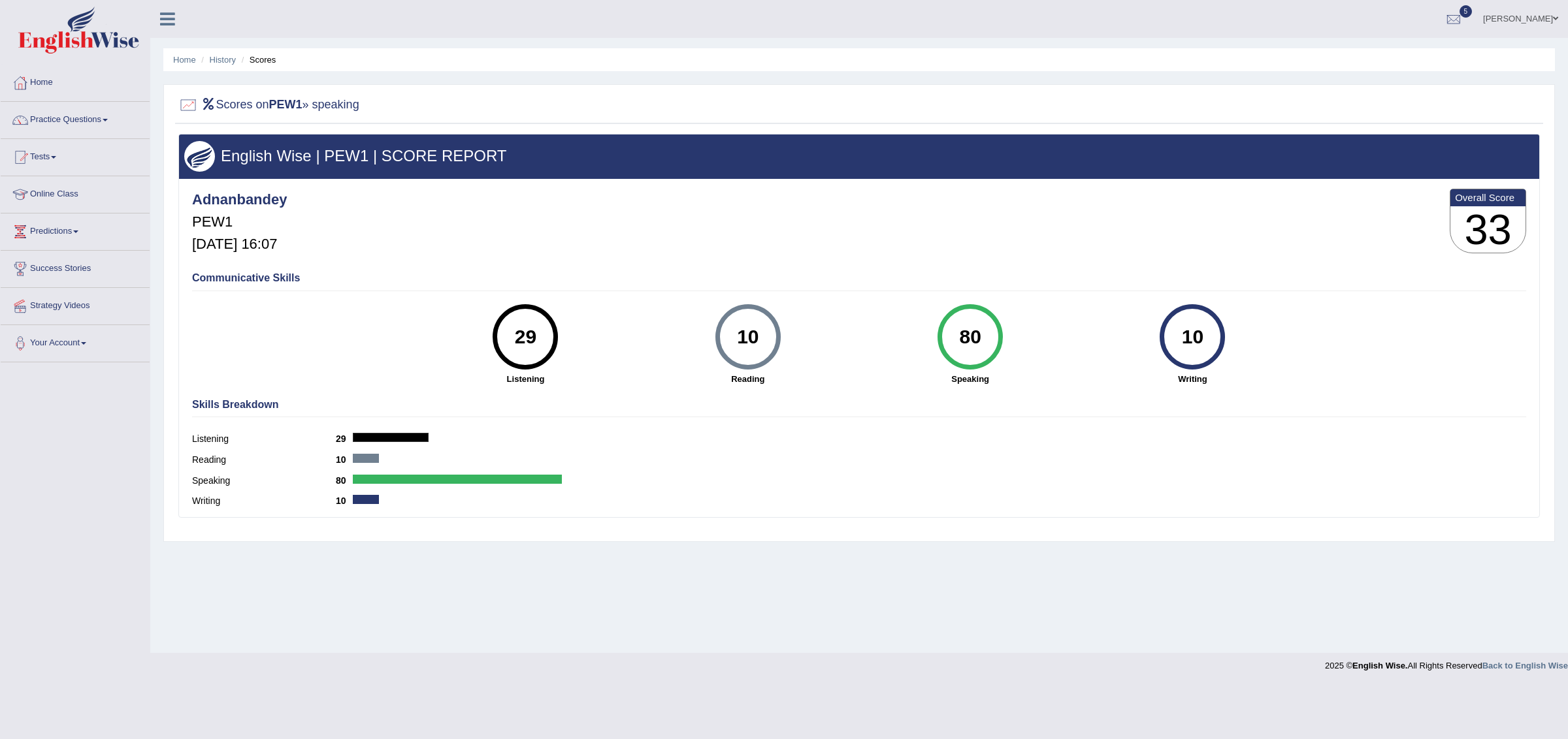
drag, startPoint x: 956, startPoint y: 340, endPoint x: 983, endPoint y: 336, distance: 27.3
click at [983, 336] on div "80" at bounding box center [970, 337] width 48 height 55
click at [736, 341] on div "10" at bounding box center [747, 337] width 48 height 55
click at [736, 339] on div "10" at bounding box center [747, 337] width 48 height 55
drag, startPoint x: 741, startPoint y: 337, endPoint x: 764, endPoint y: 337, distance: 23.0
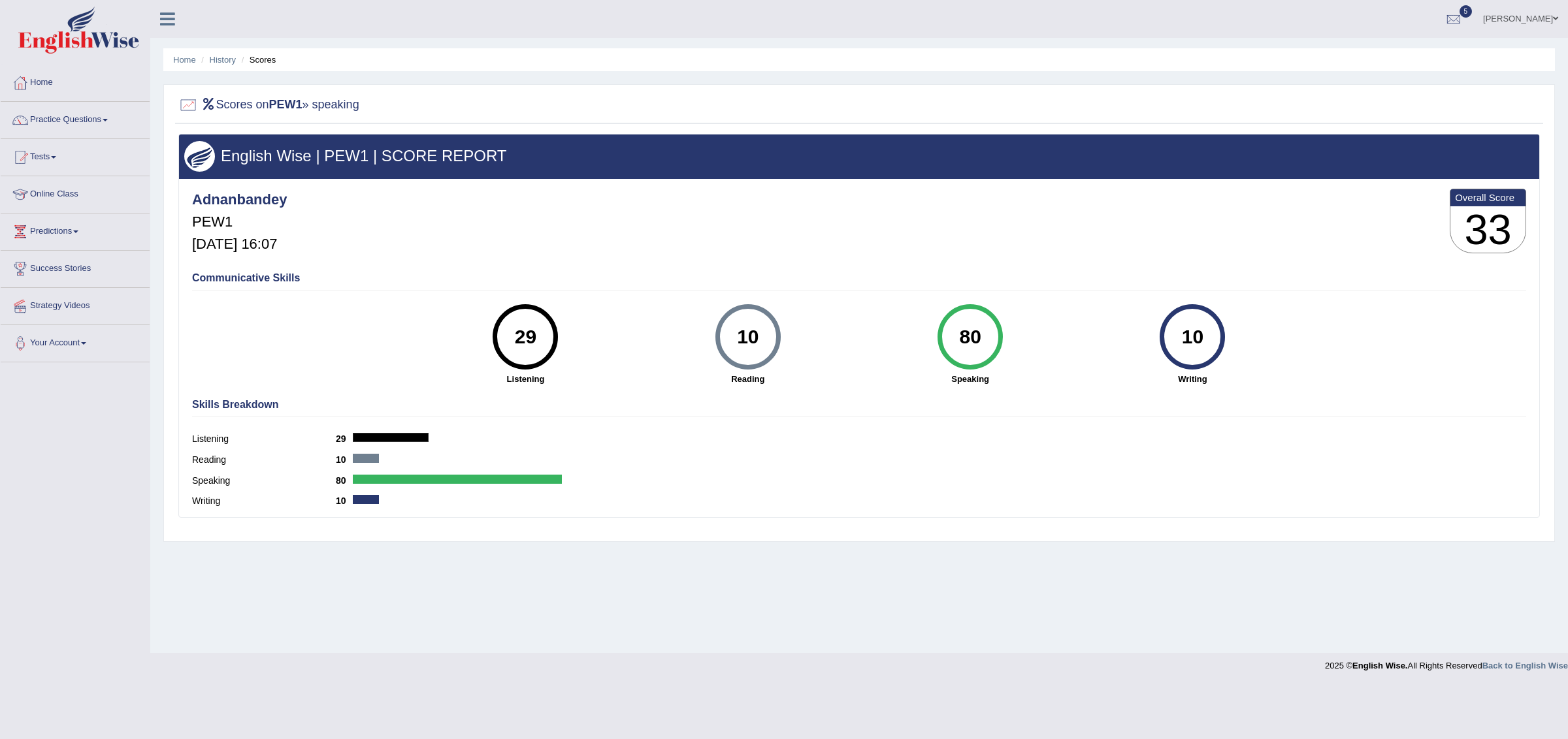
click at [764, 337] on div "10" at bounding box center [747, 337] width 48 height 55
drag, startPoint x: 1184, startPoint y: 334, endPoint x: 1205, endPoint y: 333, distance: 21.0
click at [1205, 333] on div "10" at bounding box center [1193, 337] width 48 height 55
click at [69, 340] on link "Your Account" at bounding box center [75, 341] width 149 height 33
click at [66, 229] on link "Predictions" at bounding box center [75, 230] width 149 height 33
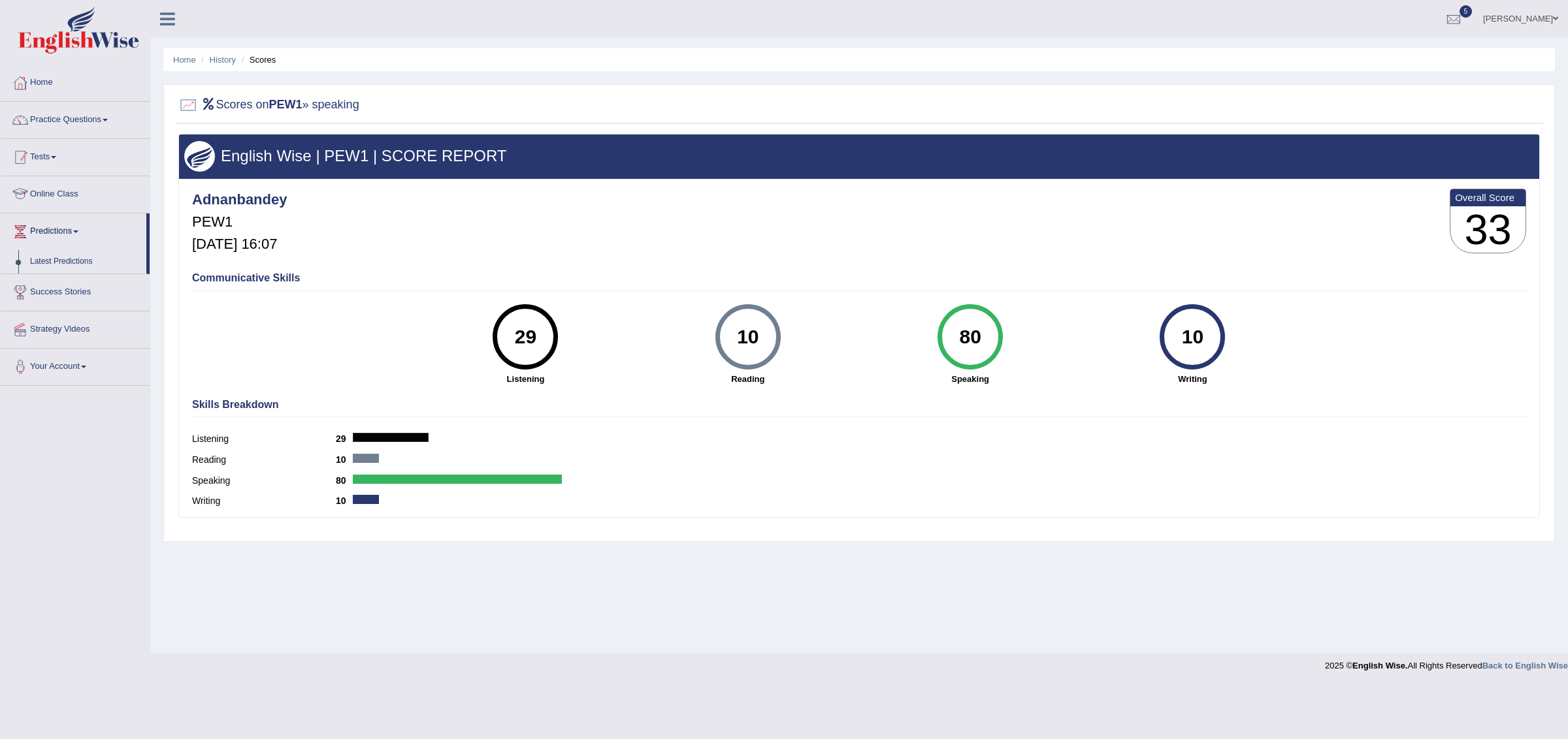
click at [46, 139] on link "Tests" at bounding box center [75, 155] width 149 height 33
click at [45, 154] on link "Tests" at bounding box center [73, 155] width 145 height 33
click at [1464, 18] on div at bounding box center [1454, 20] width 20 height 20
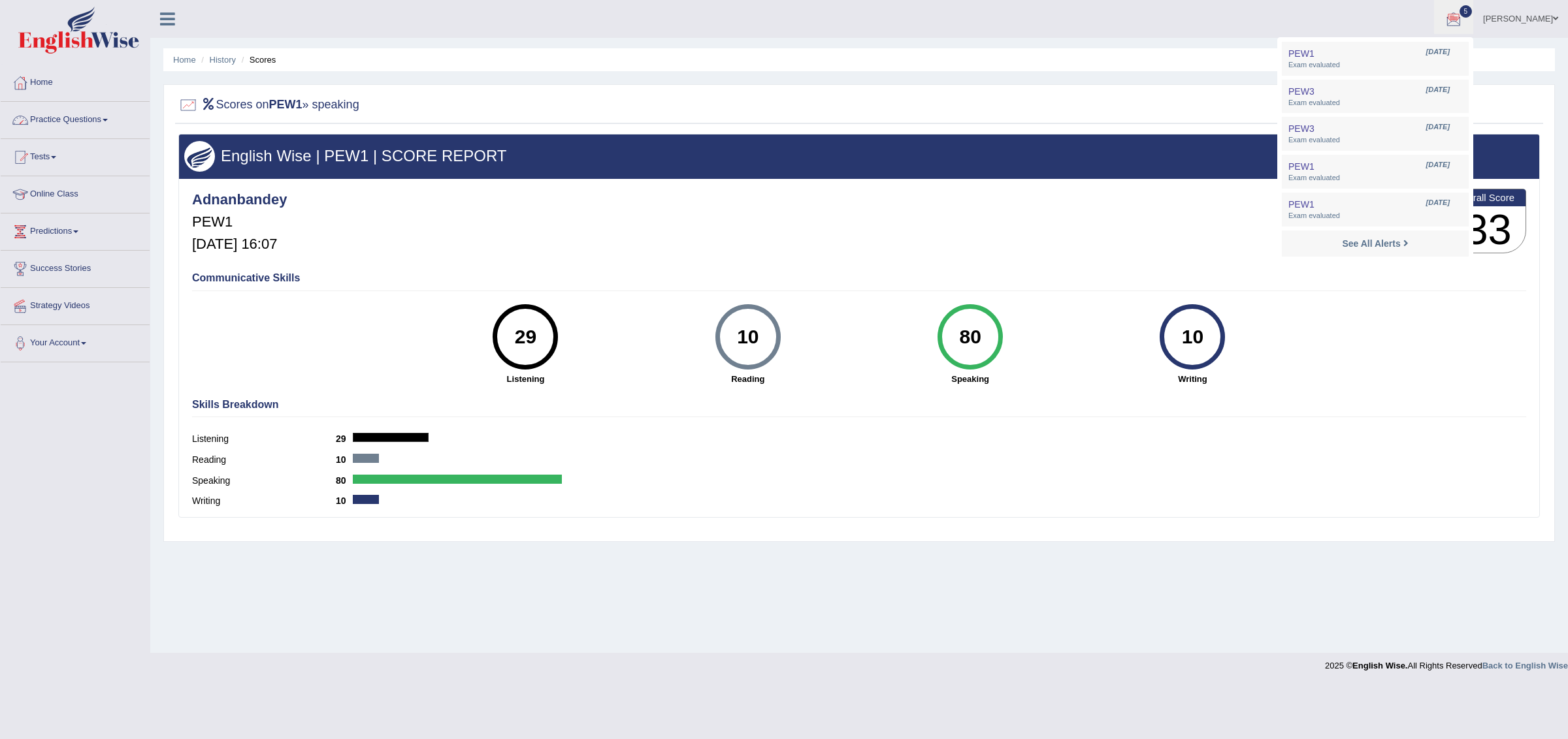
click at [69, 122] on link "Practice Questions" at bounding box center [75, 118] width 149 height 33
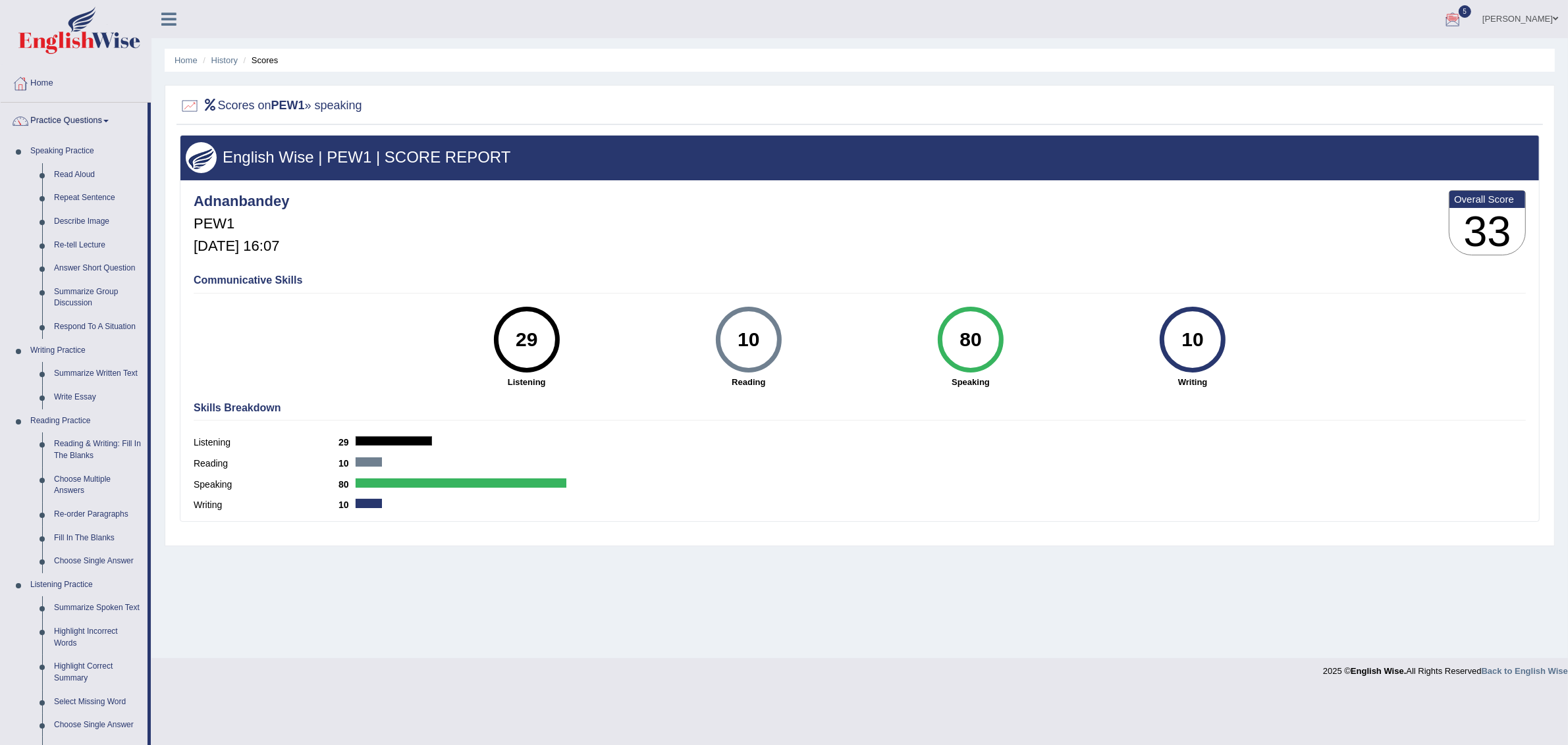
click at [64, 125] on link "Practice Questions" at bounding box center [74, 119] width 146 height 33
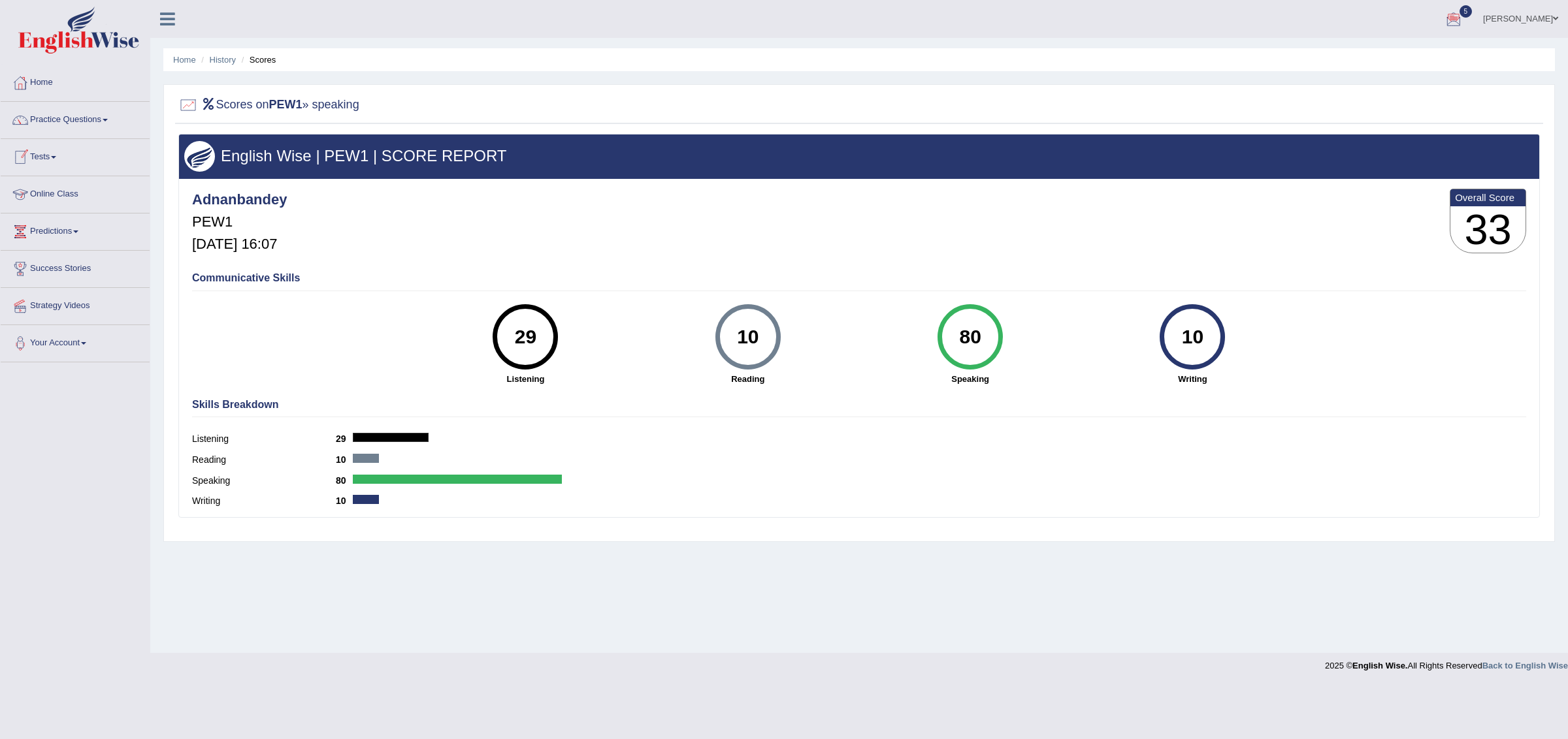
click at [41, 159] on link "Tests" at bounding box center [75, 155] width 149 height 33
click at [66, 209] on link "Take Mock Test" at bounding box center [85, 211] width 122 height 23
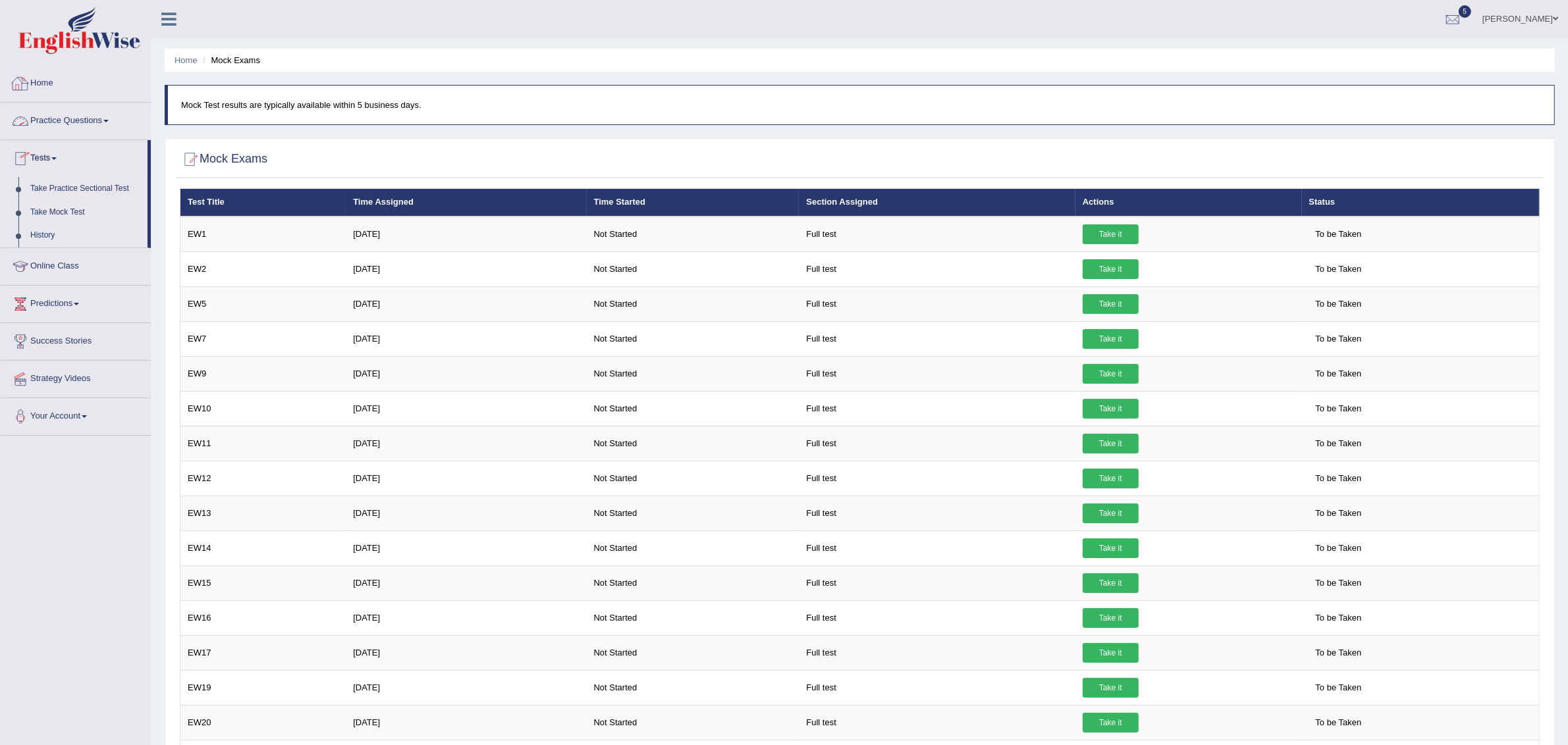
click at [72, 123] on link "Practice Questions" at bounding box center [76, 119] width 150 height 33
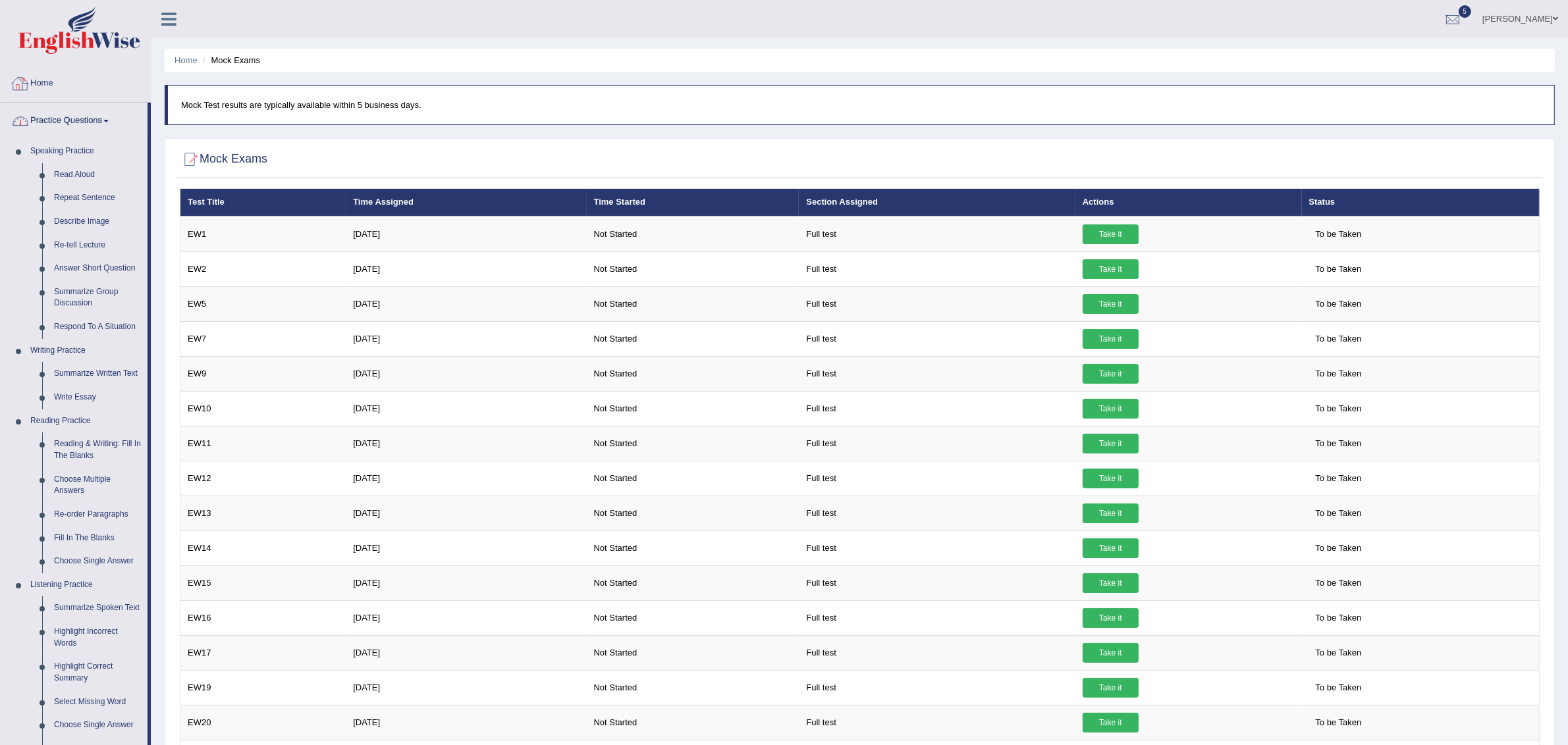
click at [94, 121] on link "Practice Questions" at bounding box center [74, 119] width 146 height 33
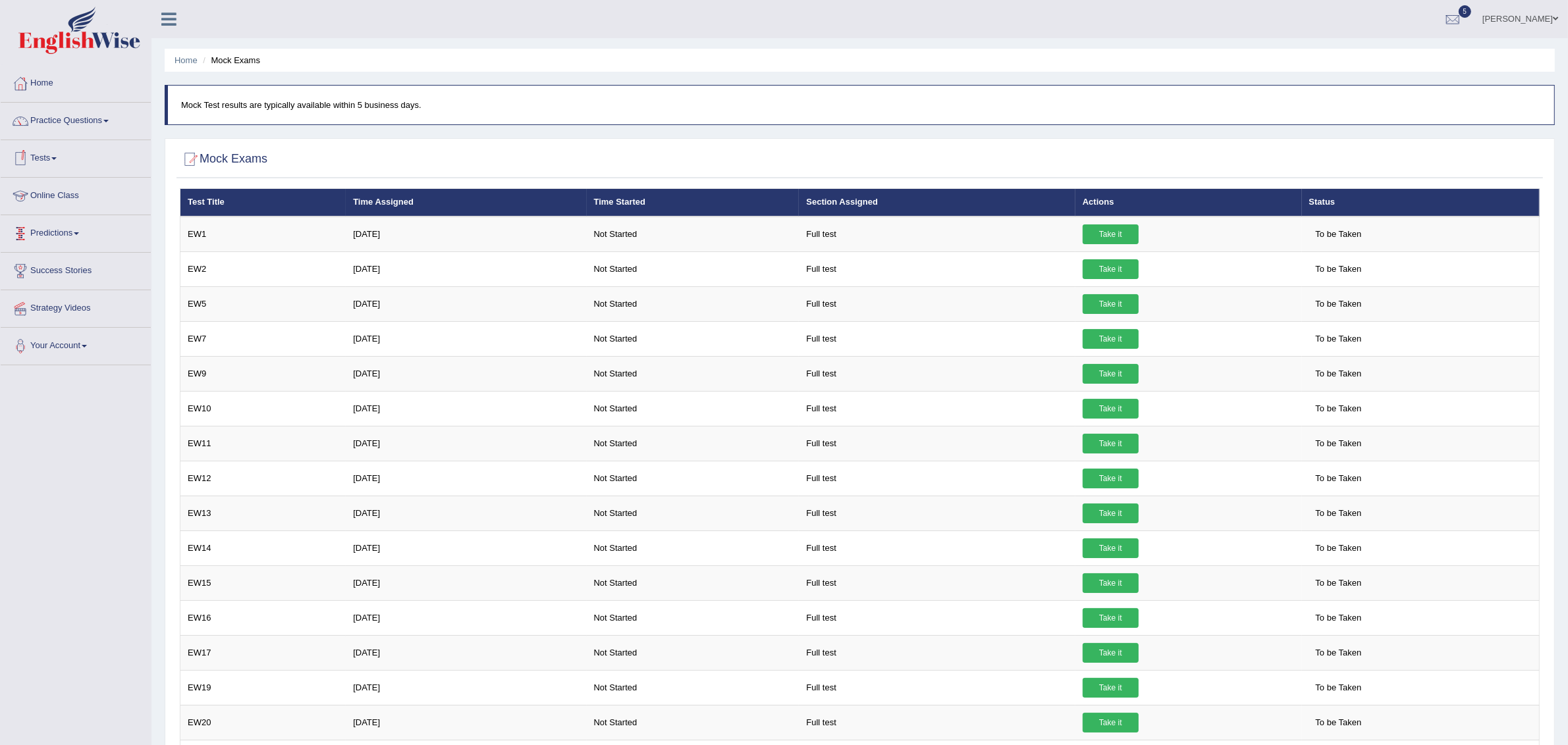
click at [47, 163] on link "Tests" at bounding box center [76, 157] width 150 height 33
